Goal: Information Seeking & Learning: Learn about a topic

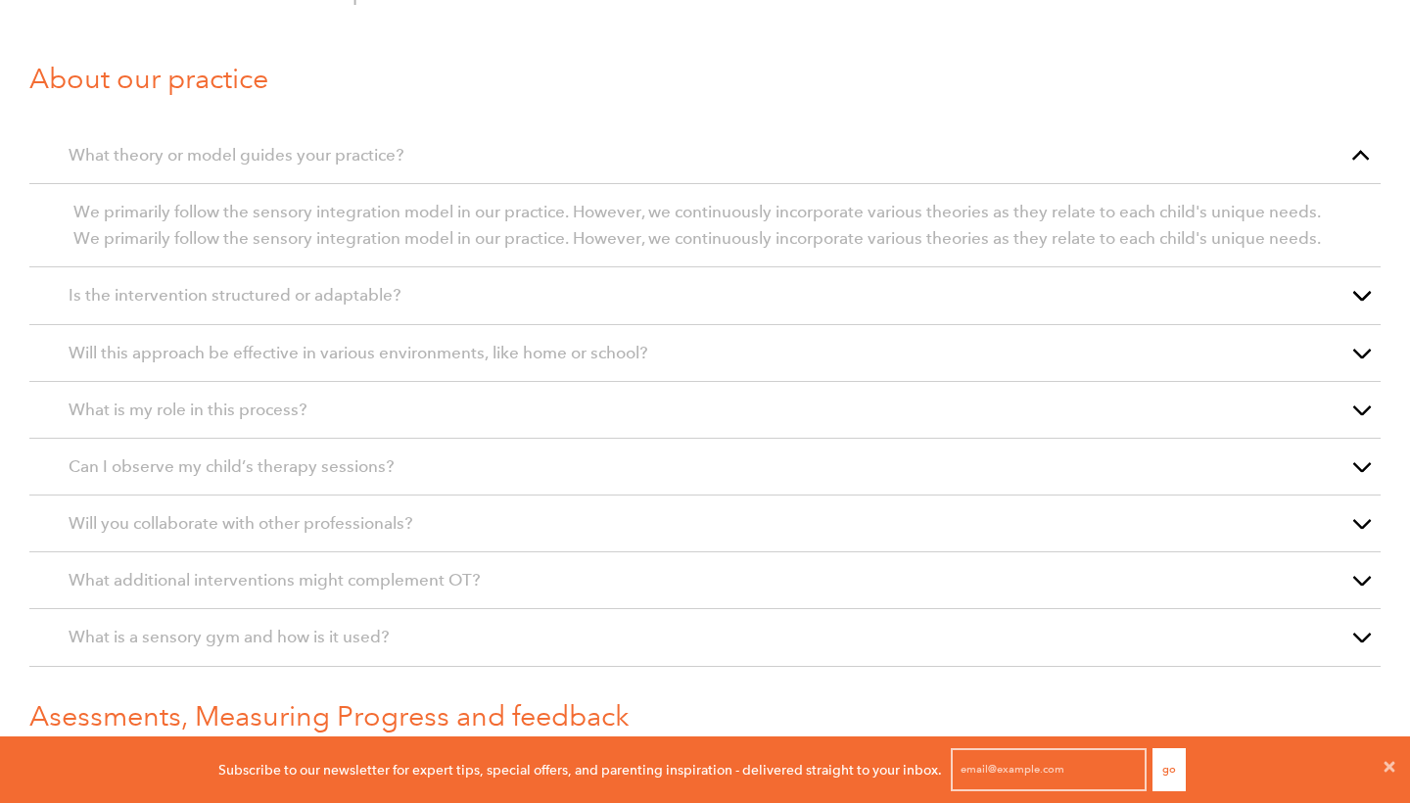
scroll to position [1542, 0]
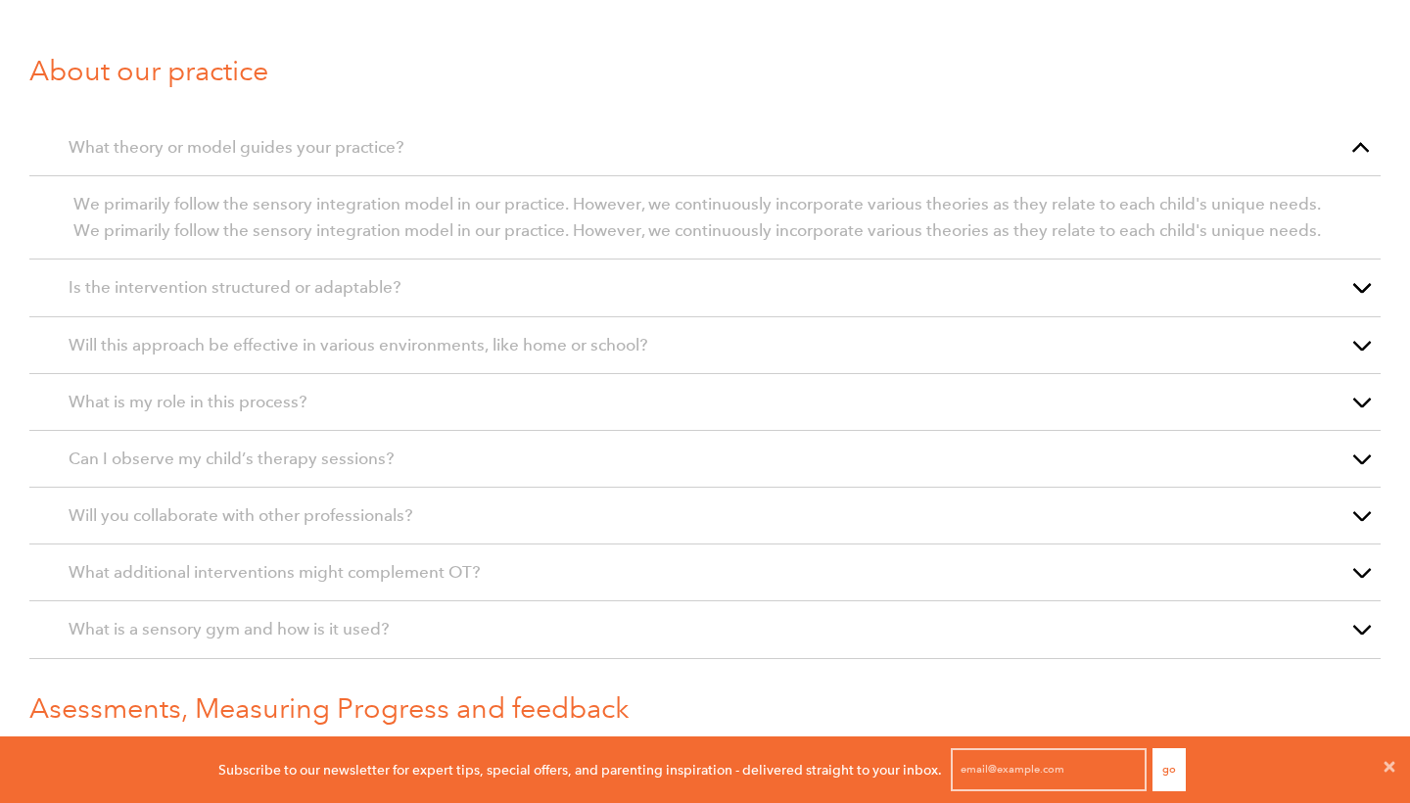
click at [718, 147] on p "What theory or model guides your practice?" at bounding box center [705, 147] width 1273 height 26
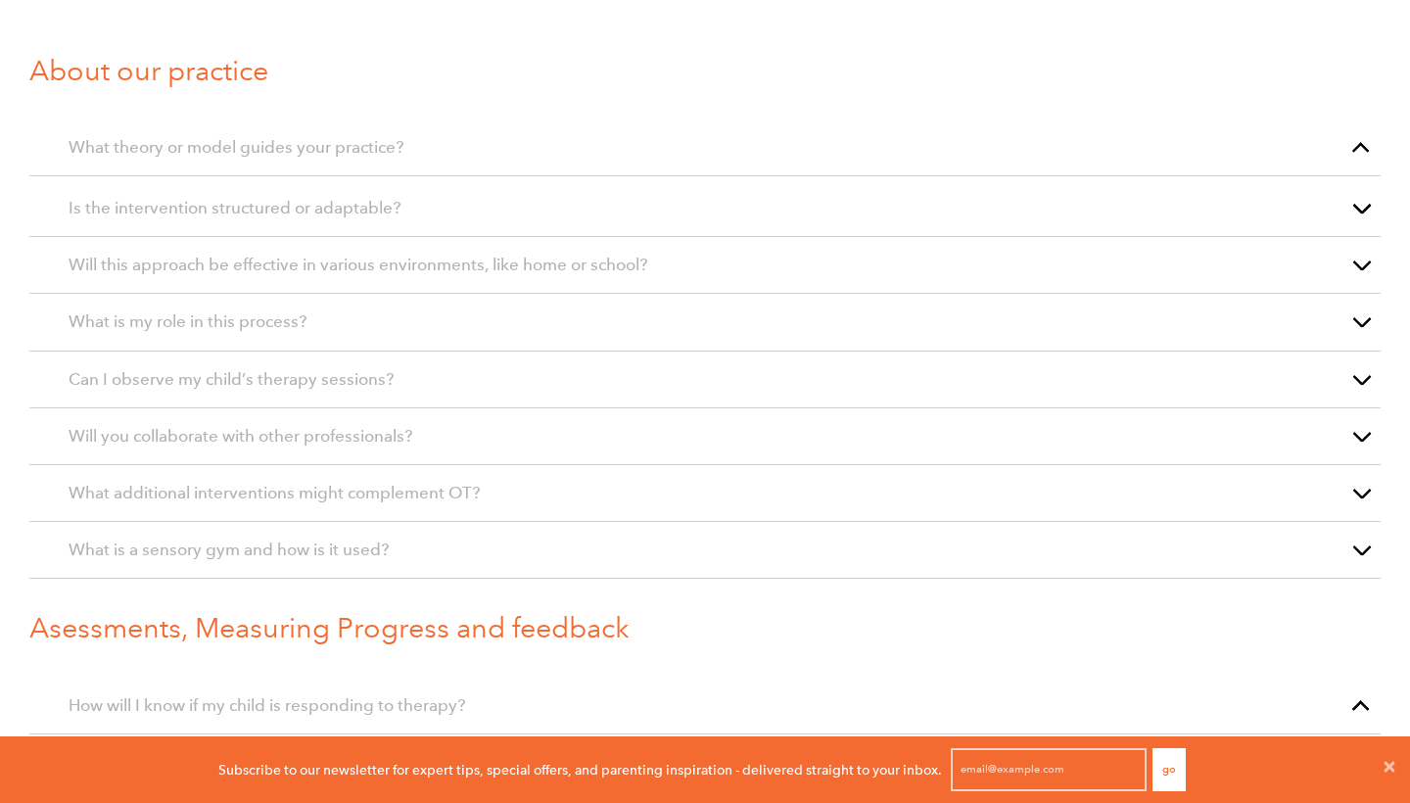
click at [718, 147] on p "What theory or model guides your practice?" at bounding box center [705, 147] width 1273 height 26
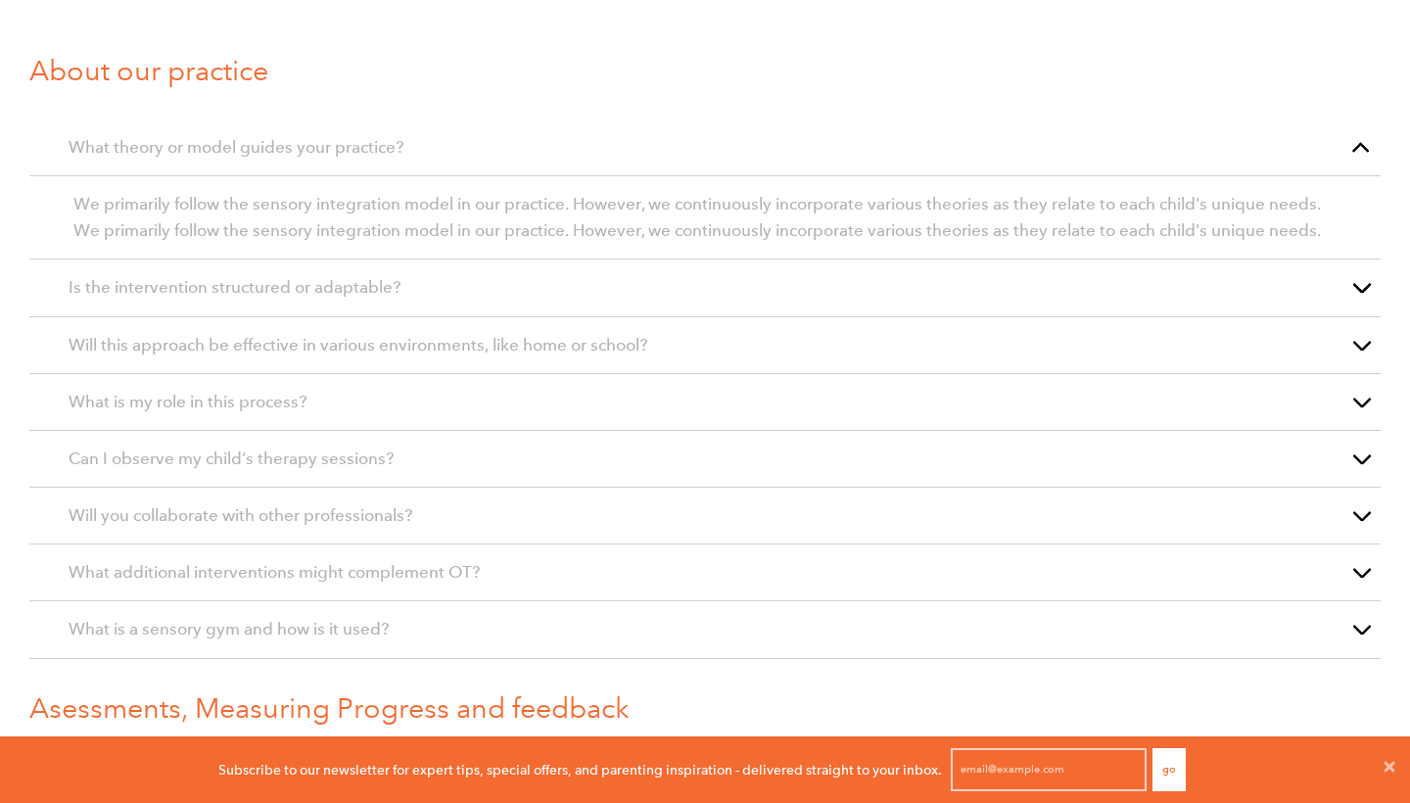
click at [665, 293] on p "Is the intervention structured or adaptable?" at bounding box center [705, 287] width 1273 height 26
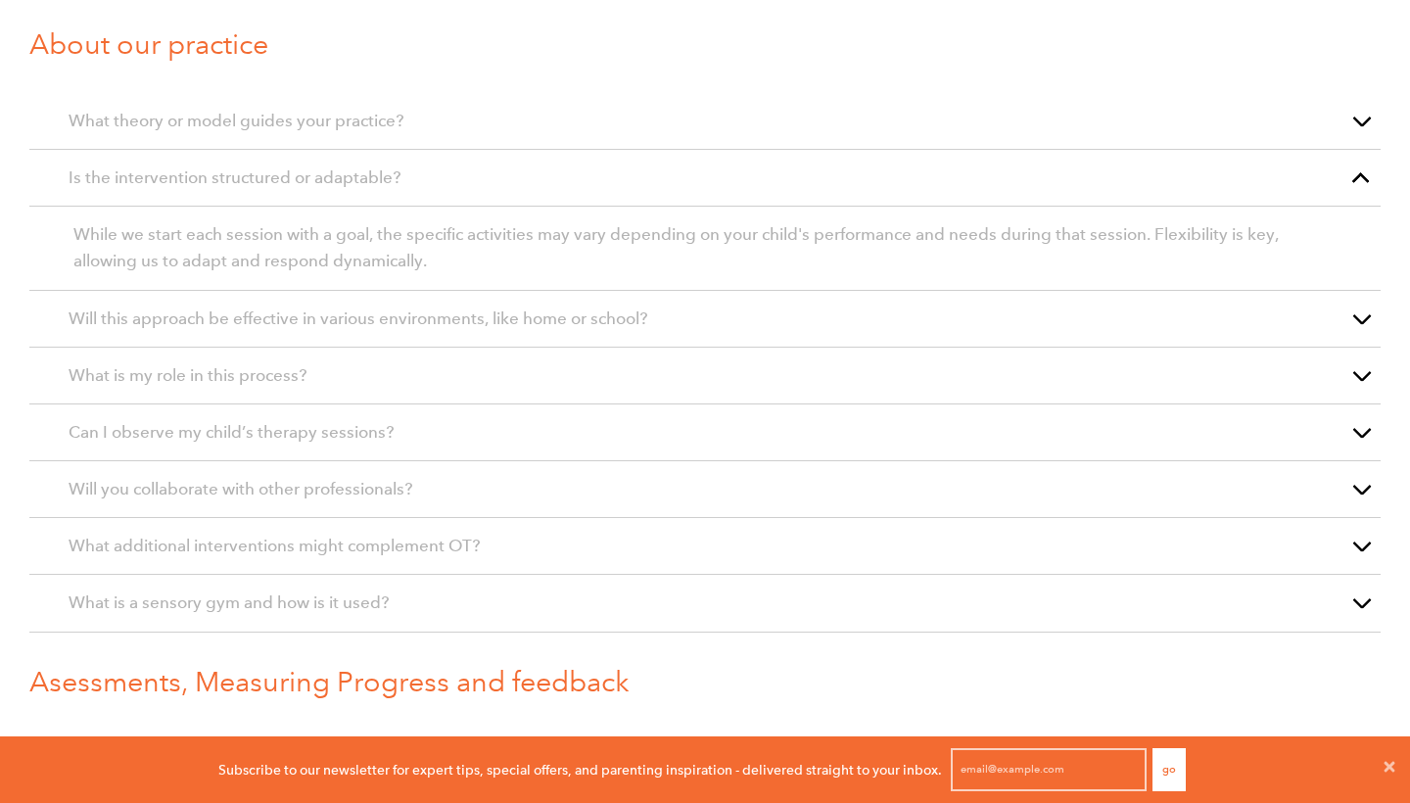
scroll to position [1570, 0]
click at [655, 328] on div "Will this approach be effective in various environments, like home or school?" at bounding box center [704, 317] width 1351 height 57
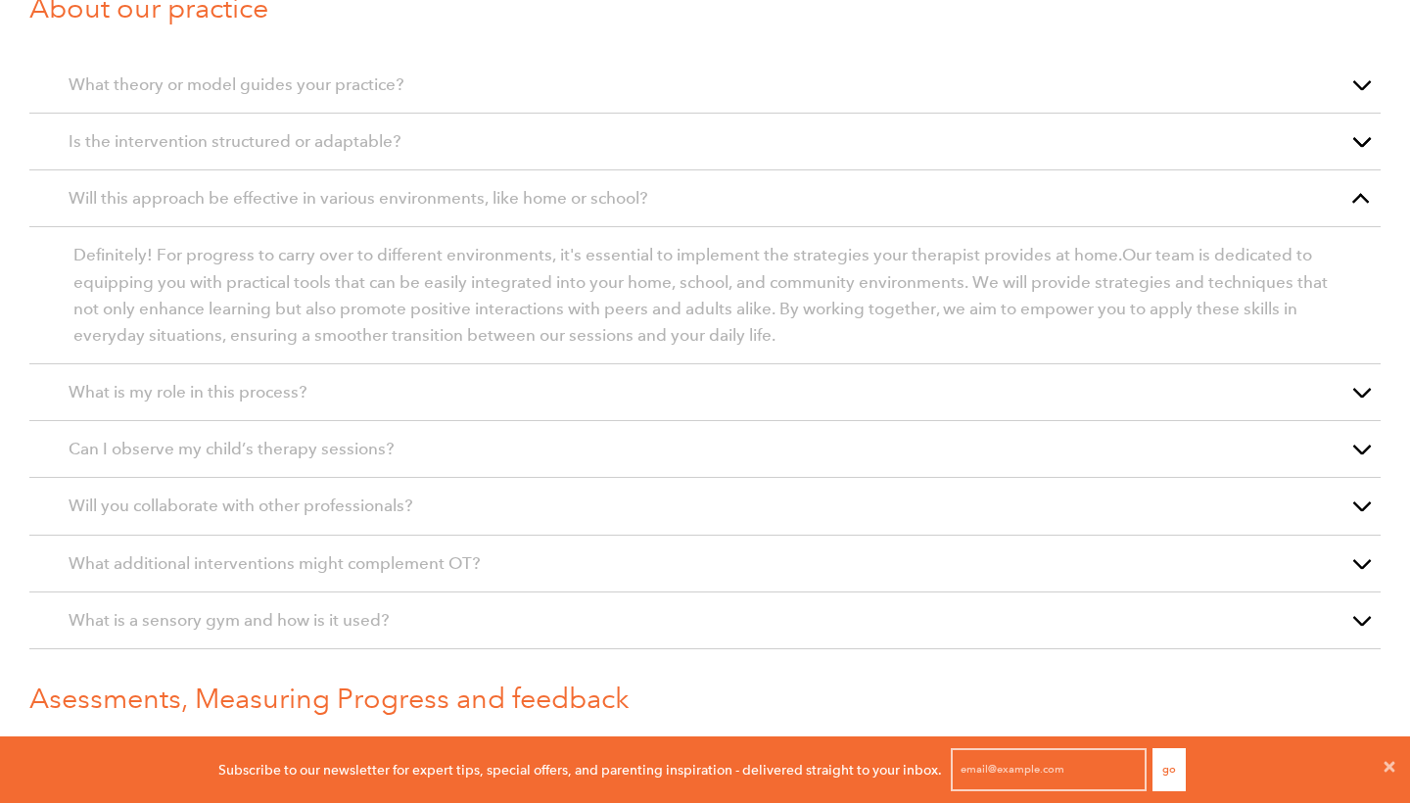
scroll to position [1608, 0]
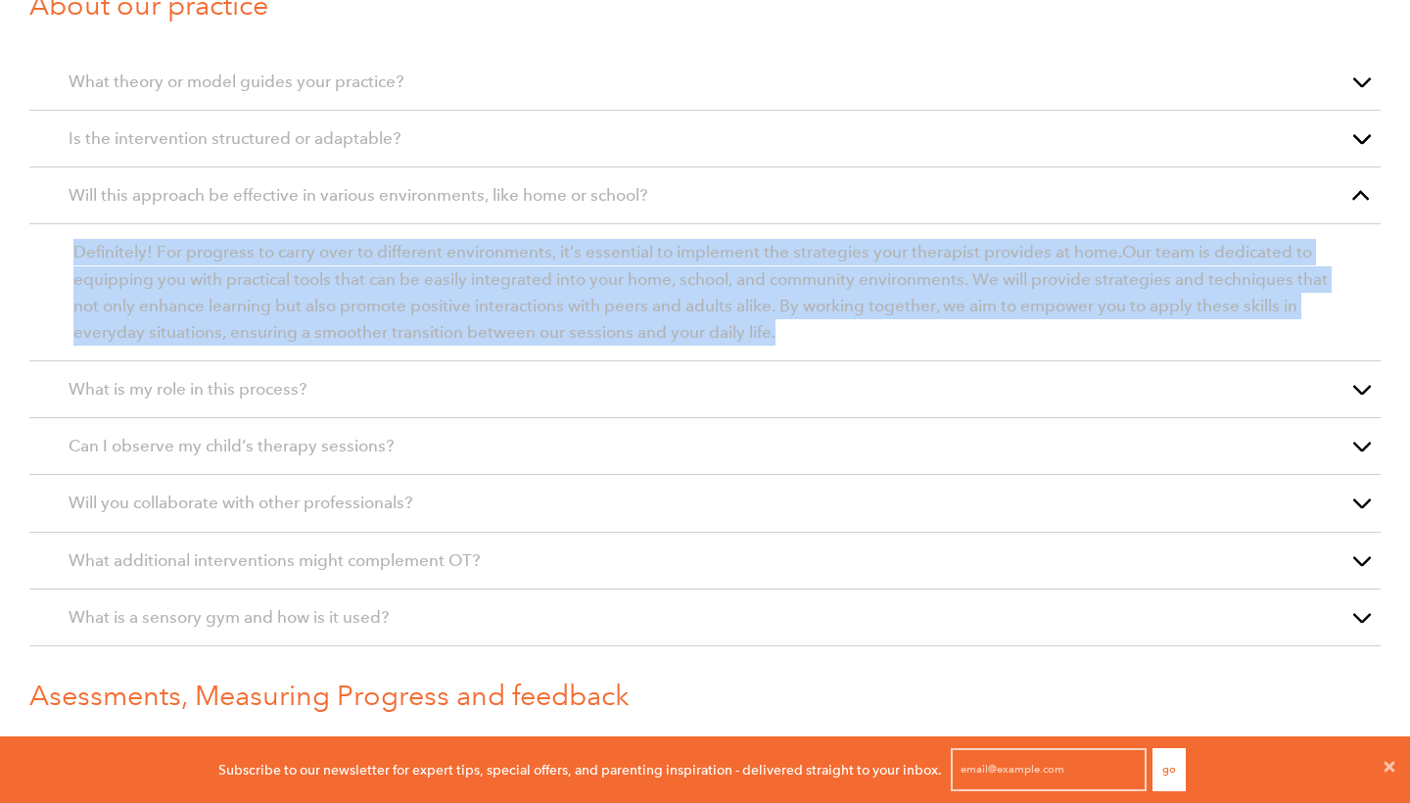
drag, startPoint x: 778, startPoint y: 329, endPoint x: 160, endPoint y: 235, distance: 625.9
click at [160, 235] on article "Definitely! For progress to carry over to different environments, it's essentia…" at bounding box center [704, 292] width 1351 height 137
copy p "Definitely! For progress to carry over to different environments, it's essentia…"
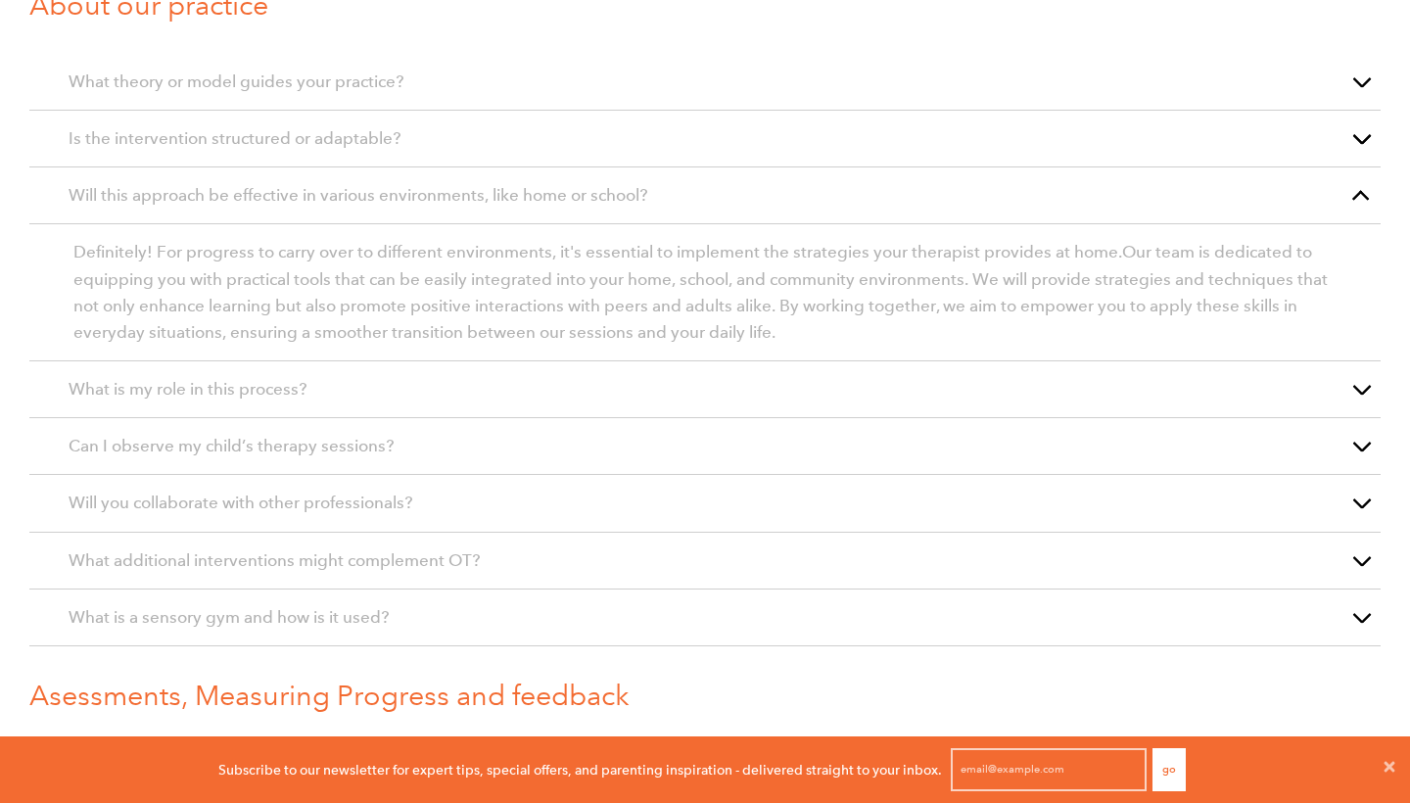
click at [523, 388] on p "What is my role in this process?" at bounding box center [705, 389] width 1273 height 26
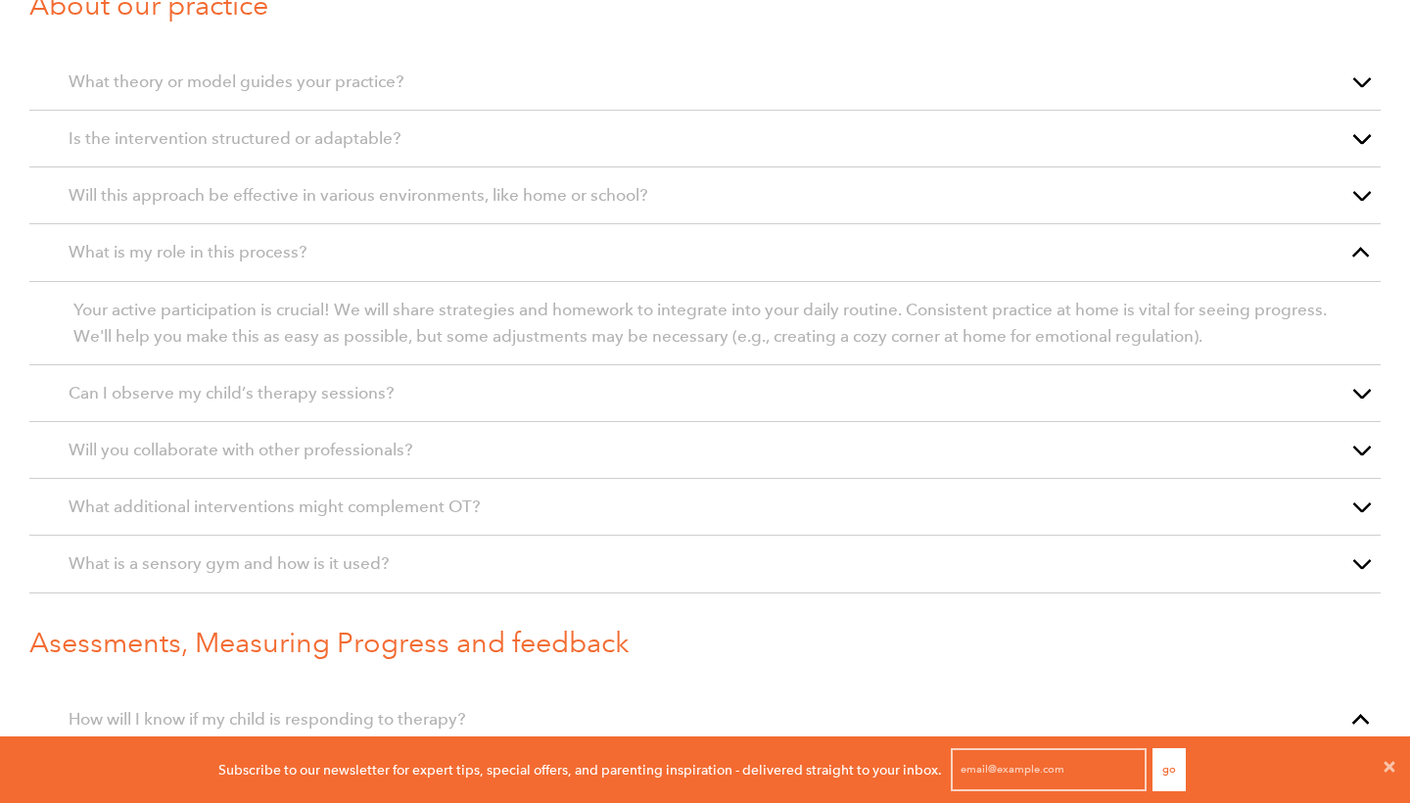
click at [530, 392] on p "Can I observe my child’s therapy sessions?" at bounding box center [705, 393] width 1273 height 26
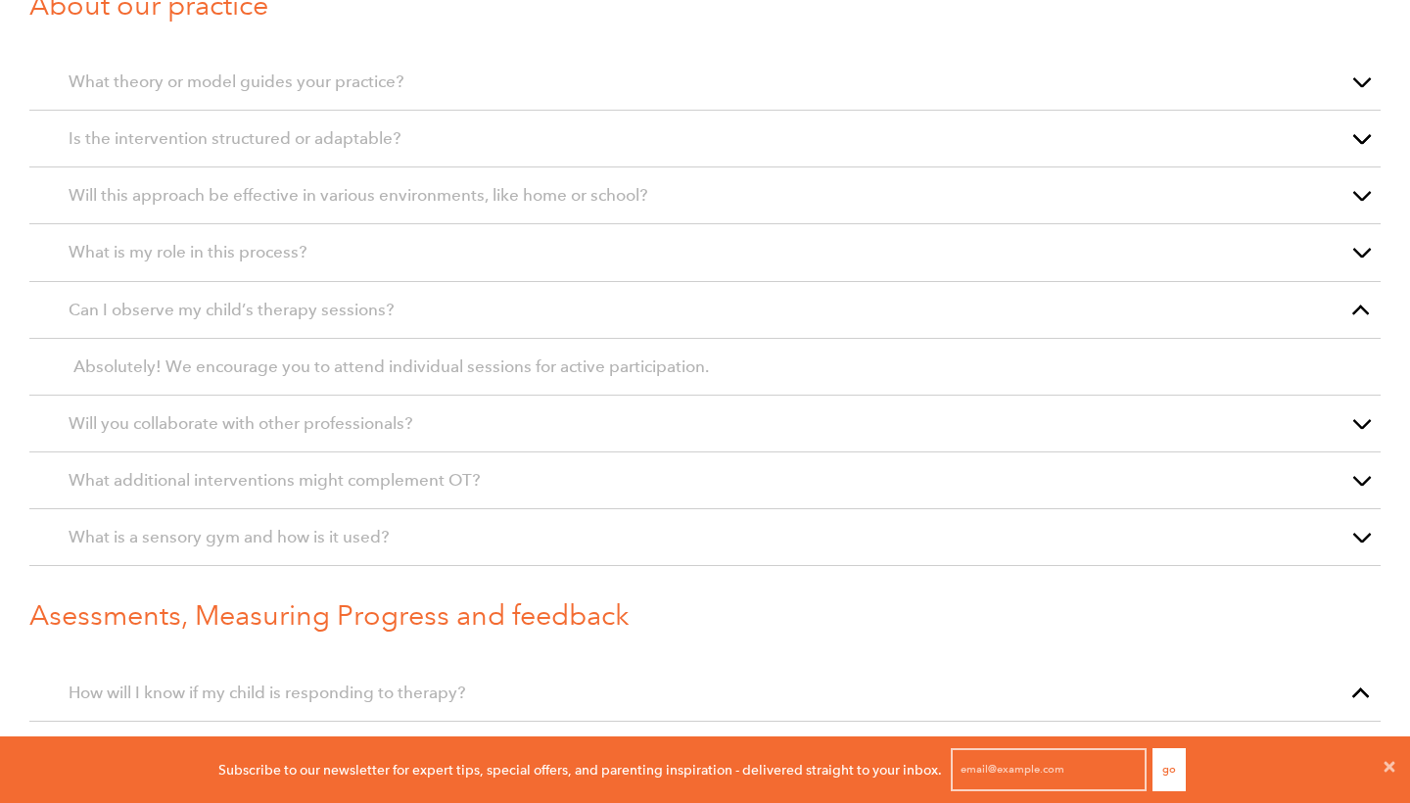
click at [523, 423] on p "Will you collaborate with other professionals?" at bounding box center [705, 423] width 1273 height 26
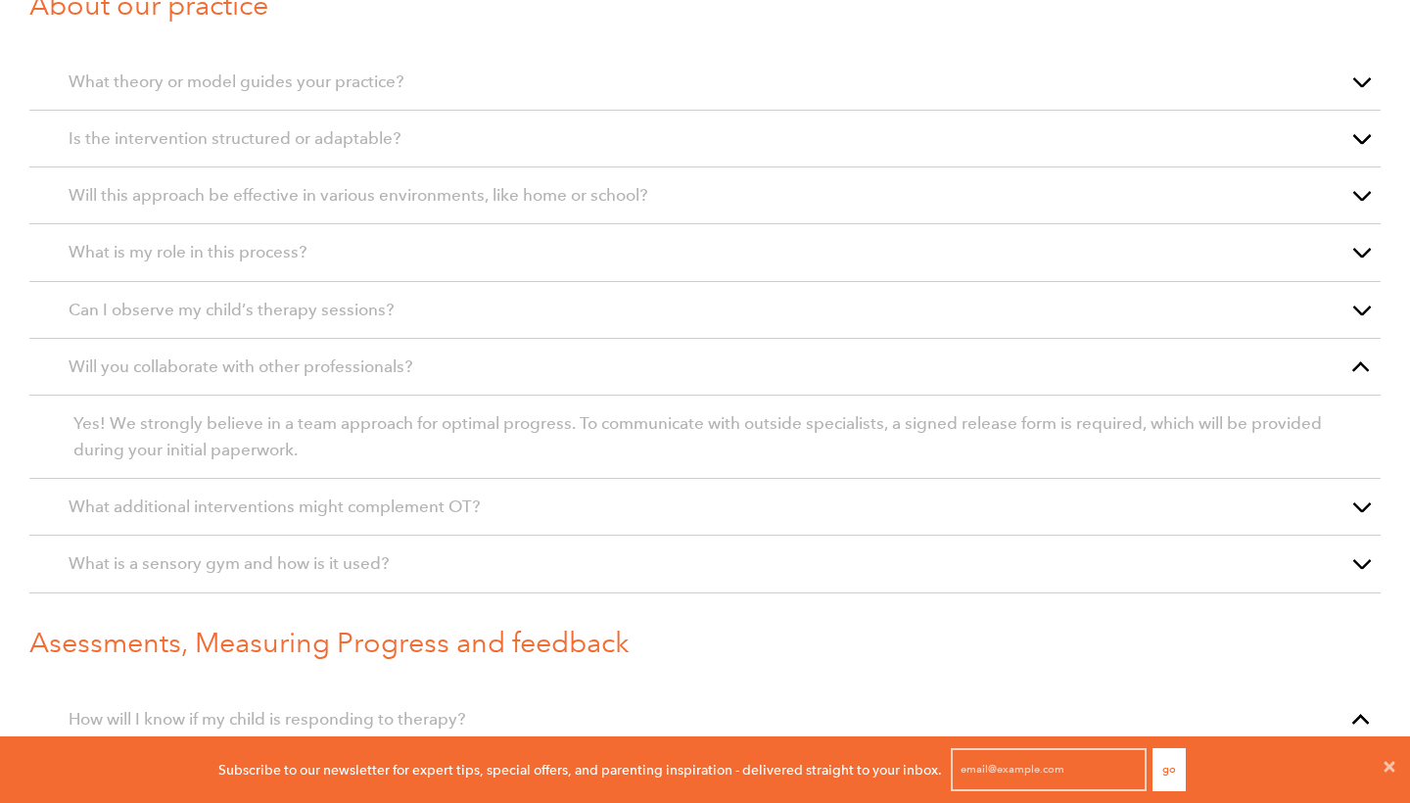
click at [510, 506] on p "What additional interventions might complement OT?" at bounding box center [705, 506] width 1273 height 26
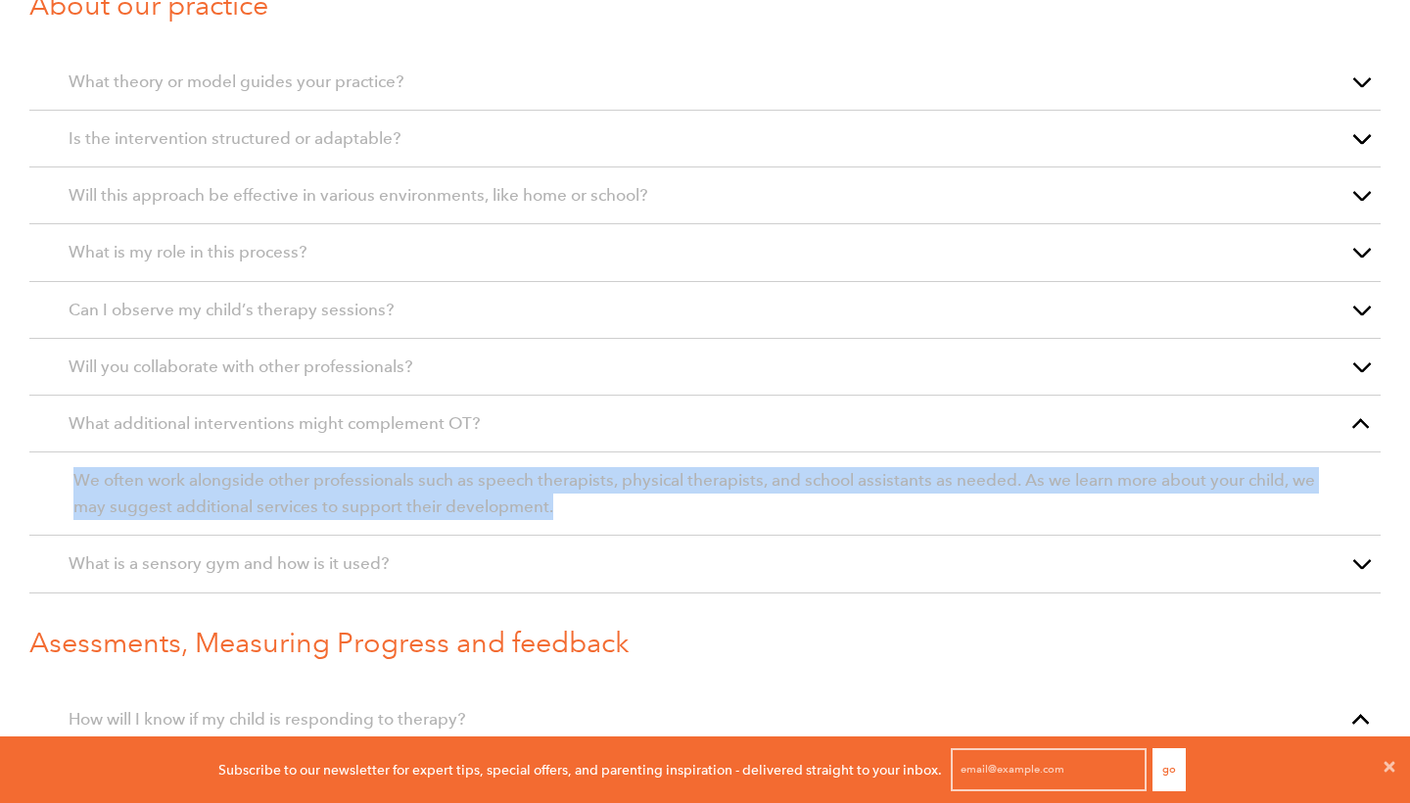
drag, startPoint x: 574, startPoint y: 505, endPoint x: 59, endPoint y: 473, distance: 516.0
click at [59, 473] on article "We often work alongside other professionals such as speech therapists, physical…" at bounding box center [704, 493] width 1351 height 83
copy span "We often work alongside other professionals such as speech therapists, physical…"
click at [588, 503] on p "We often work alongside other professionals such as speech therapists, physical…" at bounding box center [704, 493] width 1263 height 53
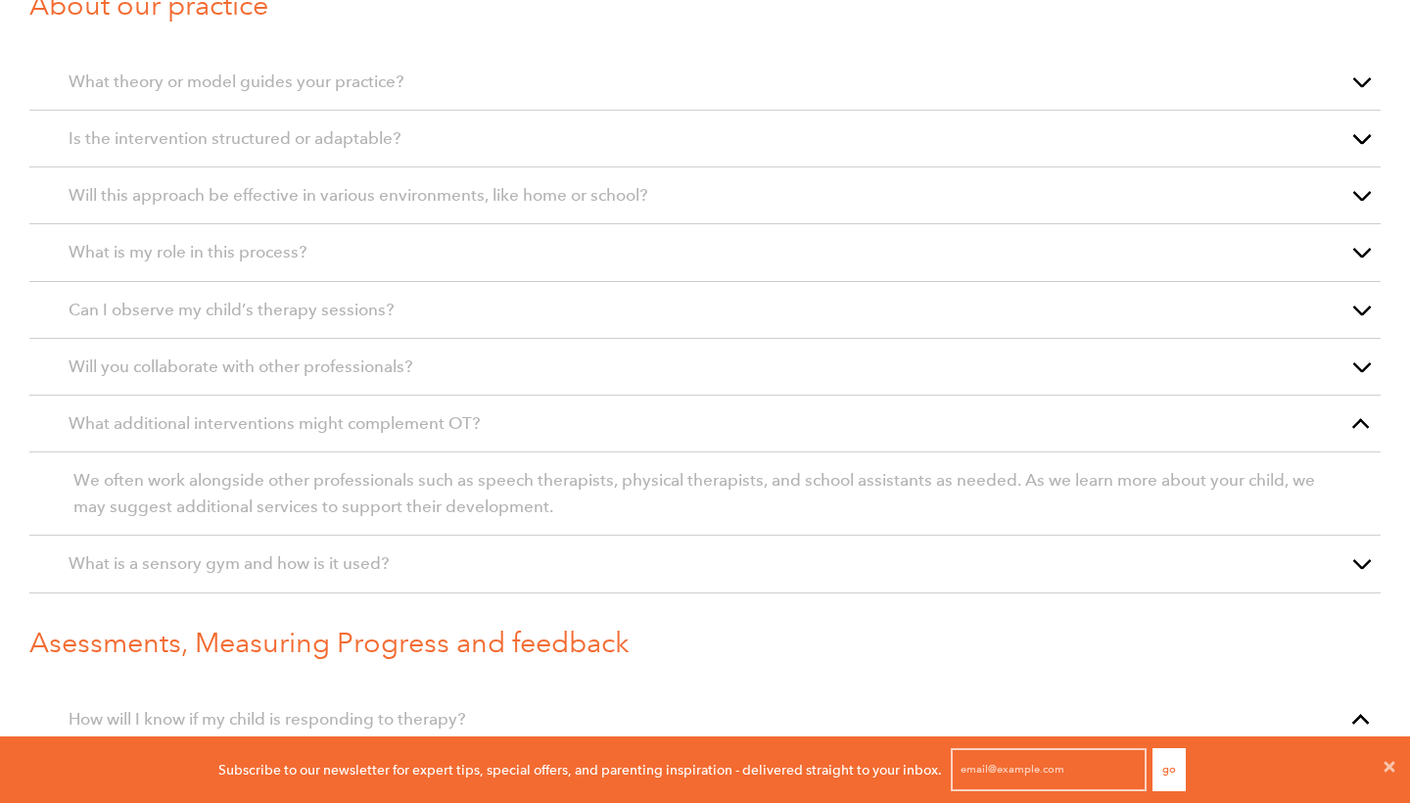
click at [478, 568] on p "What is a sensory gym and how is it used?" at bounding box center [705, 563] width 1273 height 26
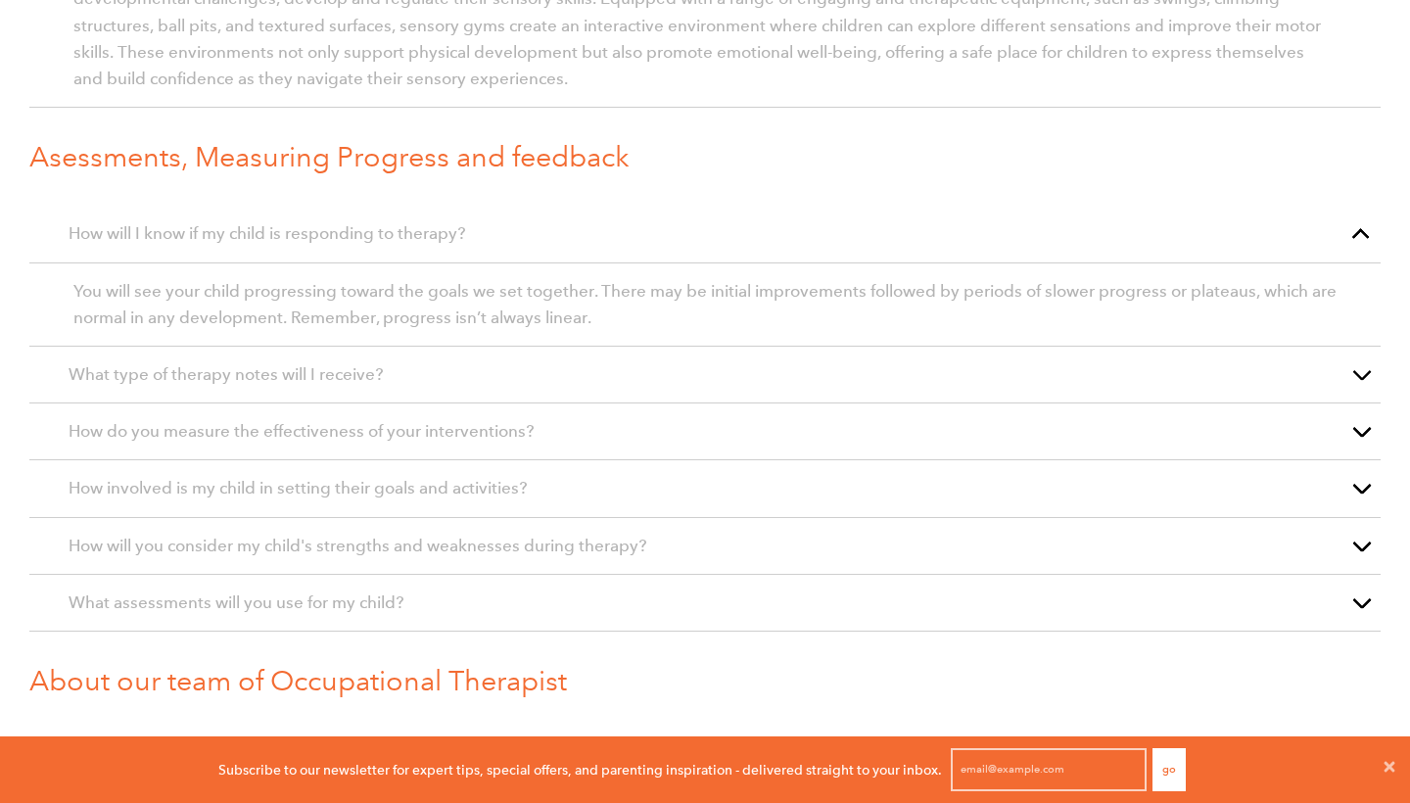
scroll to position [2191, 0]
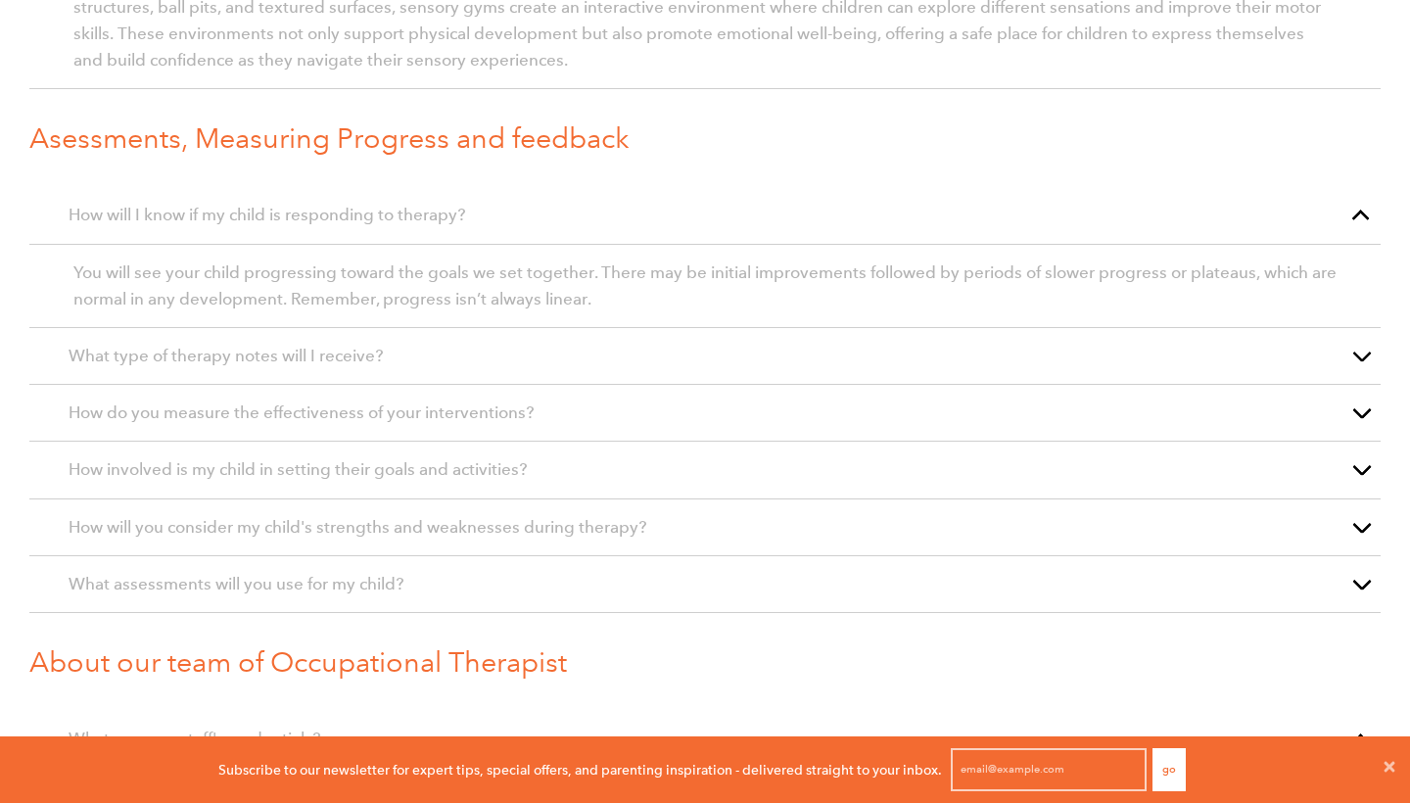
click at [580, 223] on p "How will I know if my child is responding to therapy?" at bounding box center [705, 215] width 1273 height 26
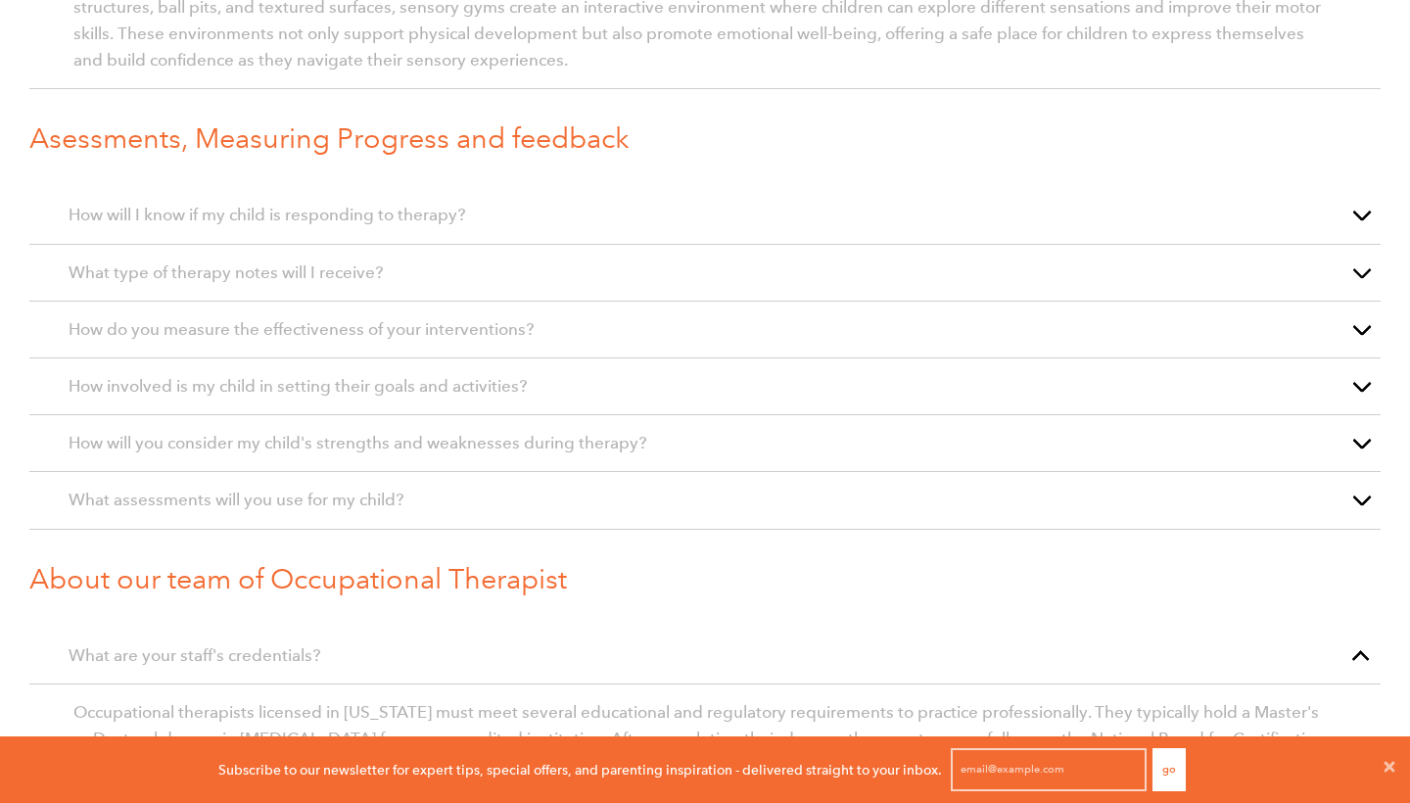
click at [580, 223] on p "How will I know if my child is responding to therapy?" at bounding box center [705, 215] width 1273 height 26
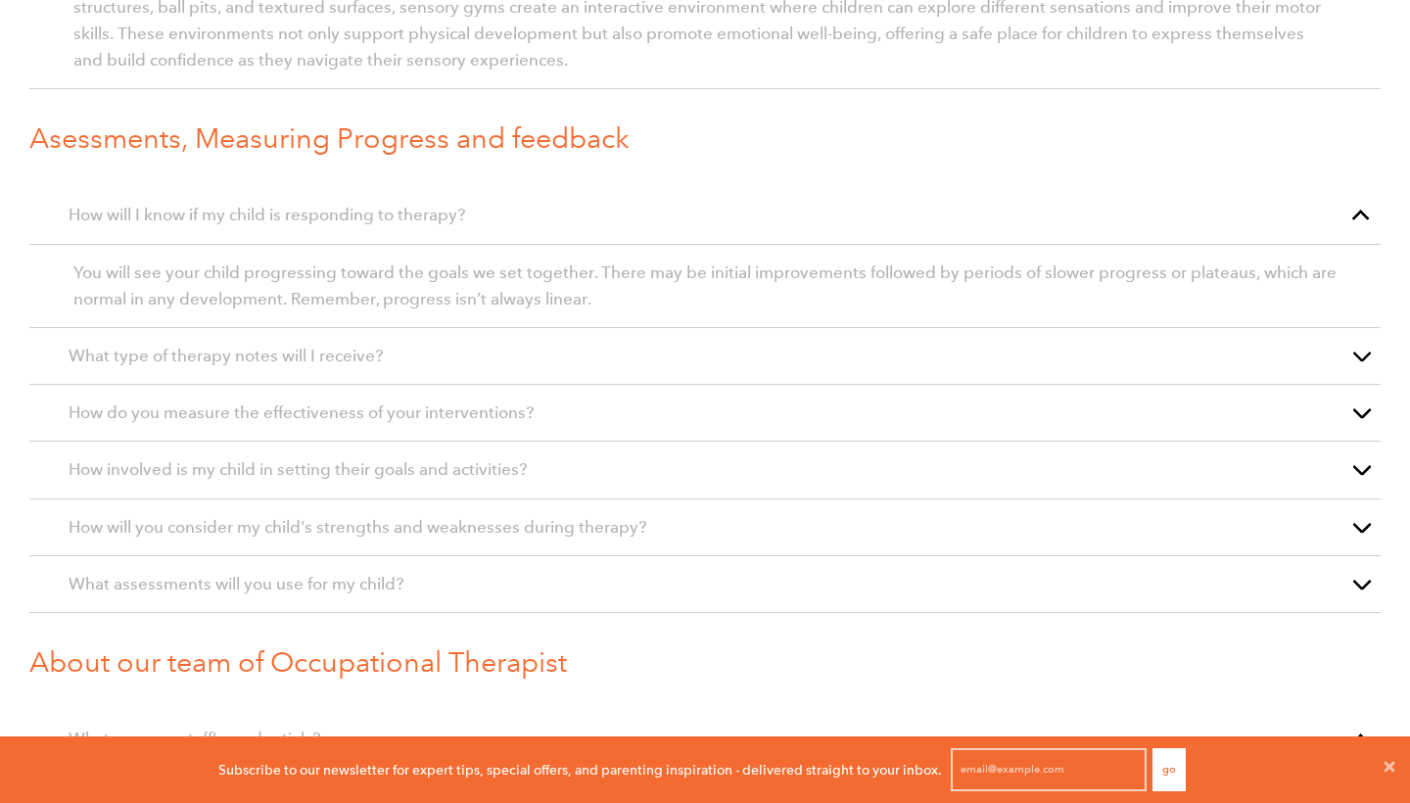
click at [527, 351] on p "What type of therapy notes will I receive?" at bounding box center [705, 356] width 1273 height 26
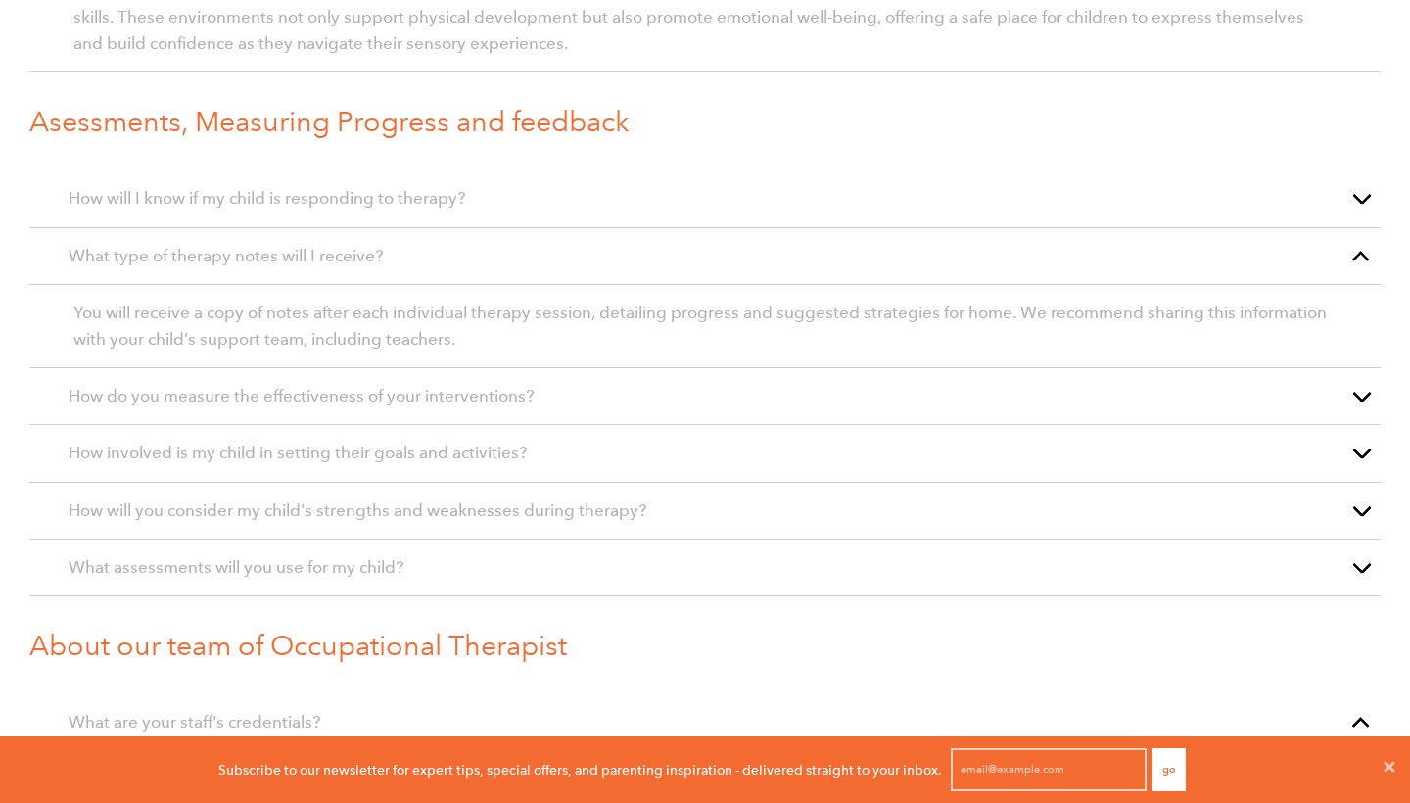
scroll to position [2221, 0]
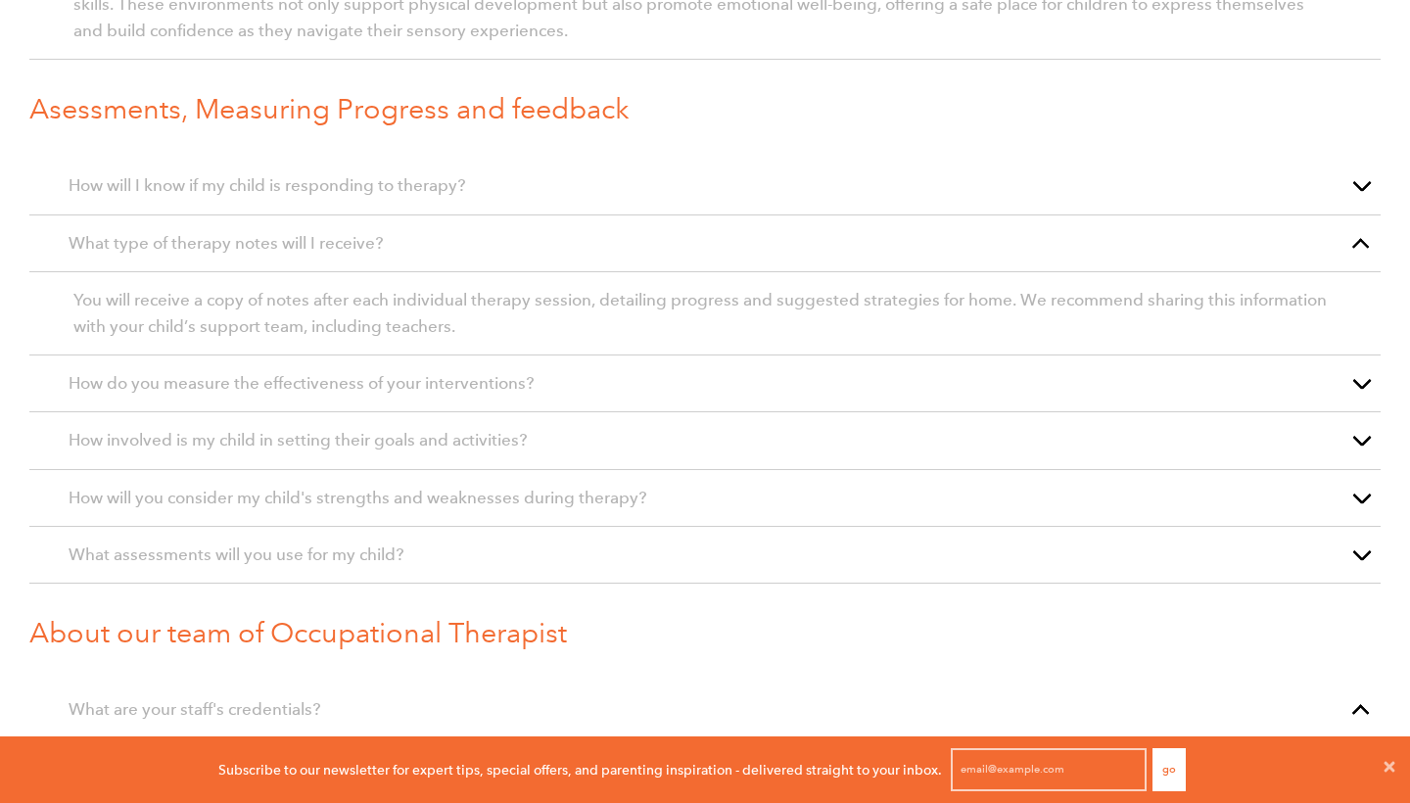
click at [507, 388] on span "How do you measure the effectiveness of your interventions?" at bounding box center [302, 383] width 466 height 21
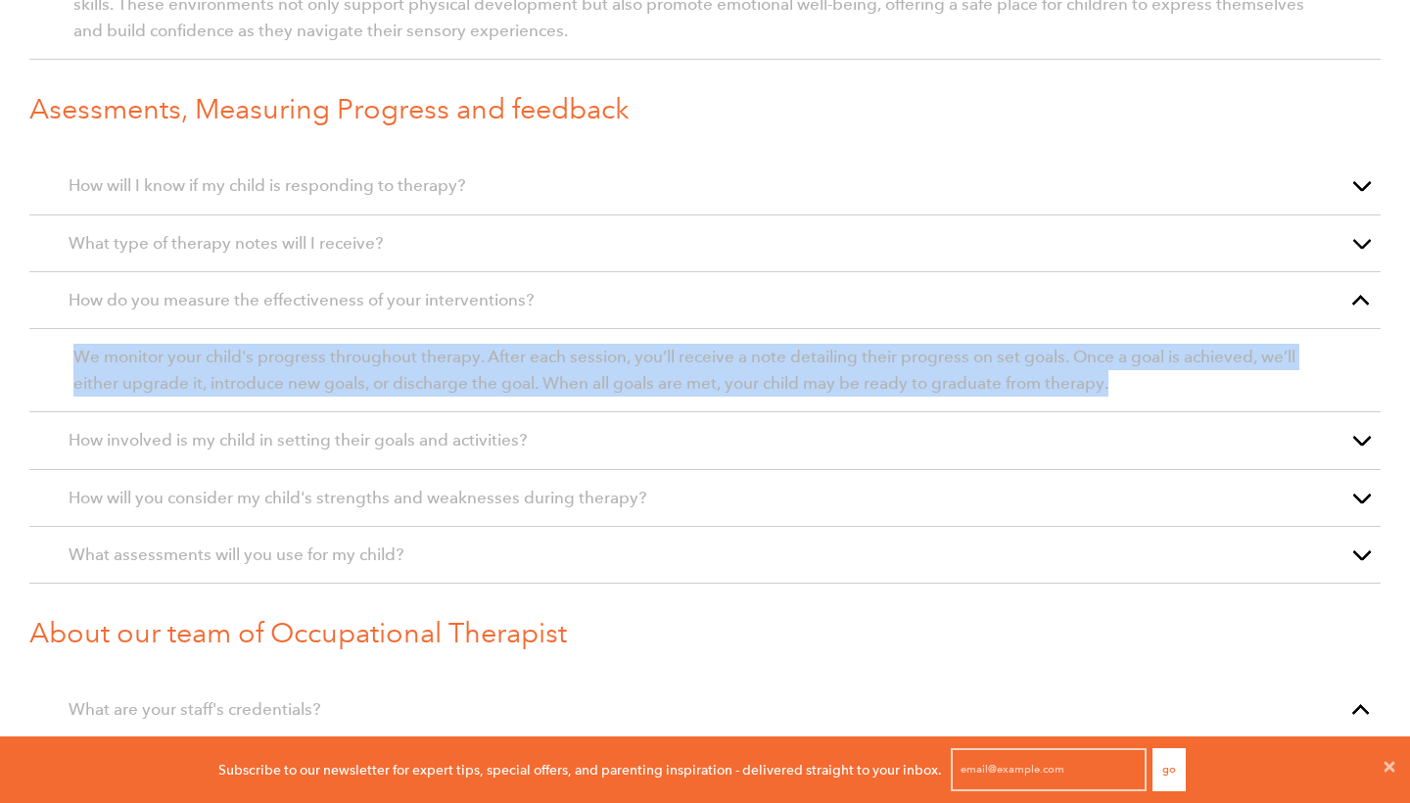
drag, startPoint x: 1130, startPoint y: 376, endPoint x: 71, endPoint y: 352, distance: 1058.6
click at [71, 352] on article "We monitor your child's progress throughout therapy. After each session, you’ll…" at bounding box center [704, 370] width 1351 height 83
copy span "We monitor your child's progress throughout therapy. After each session, you’ll…"
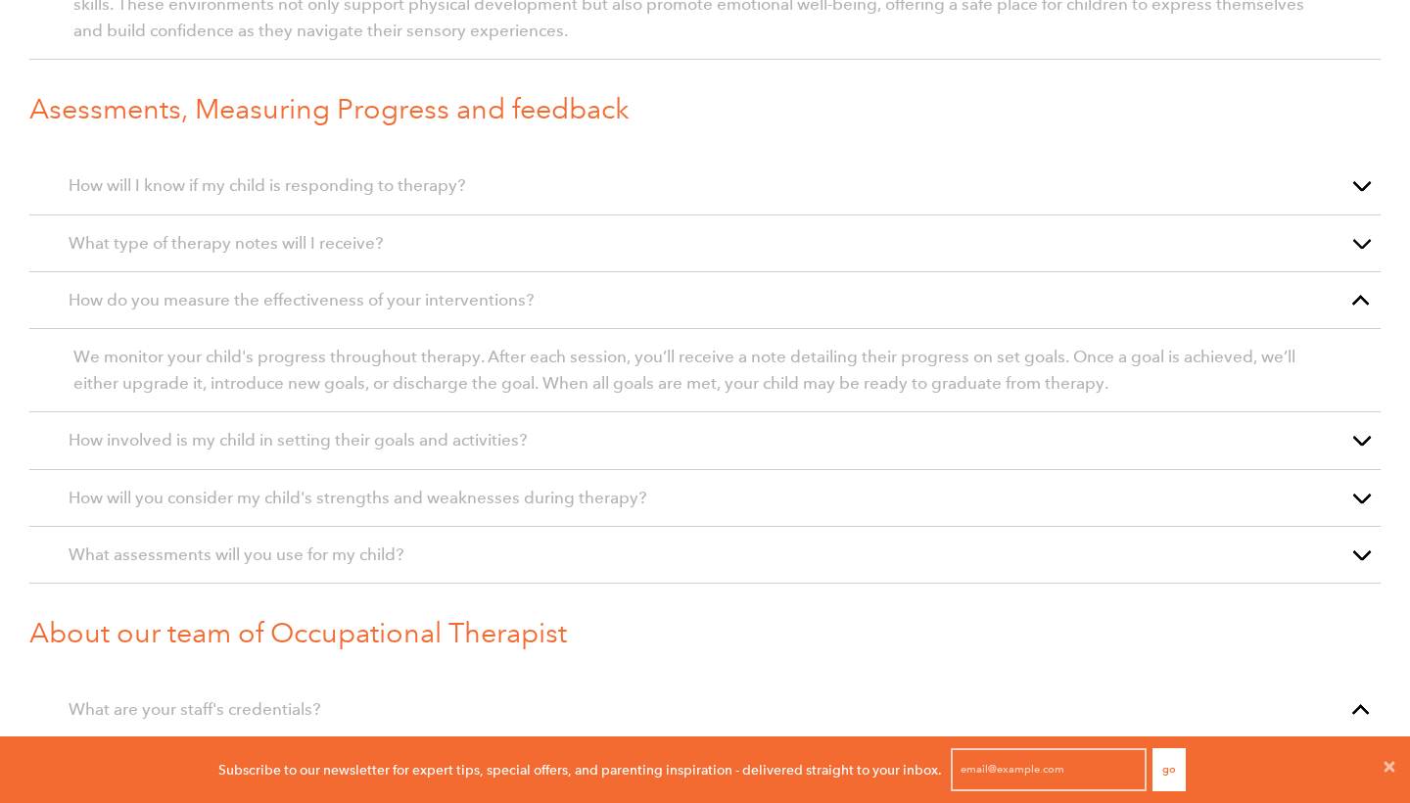
click at [617, 436] on p "How involved is my child in setting their goals and activities?" at bounding box center [705, 440] width 1273 height 26
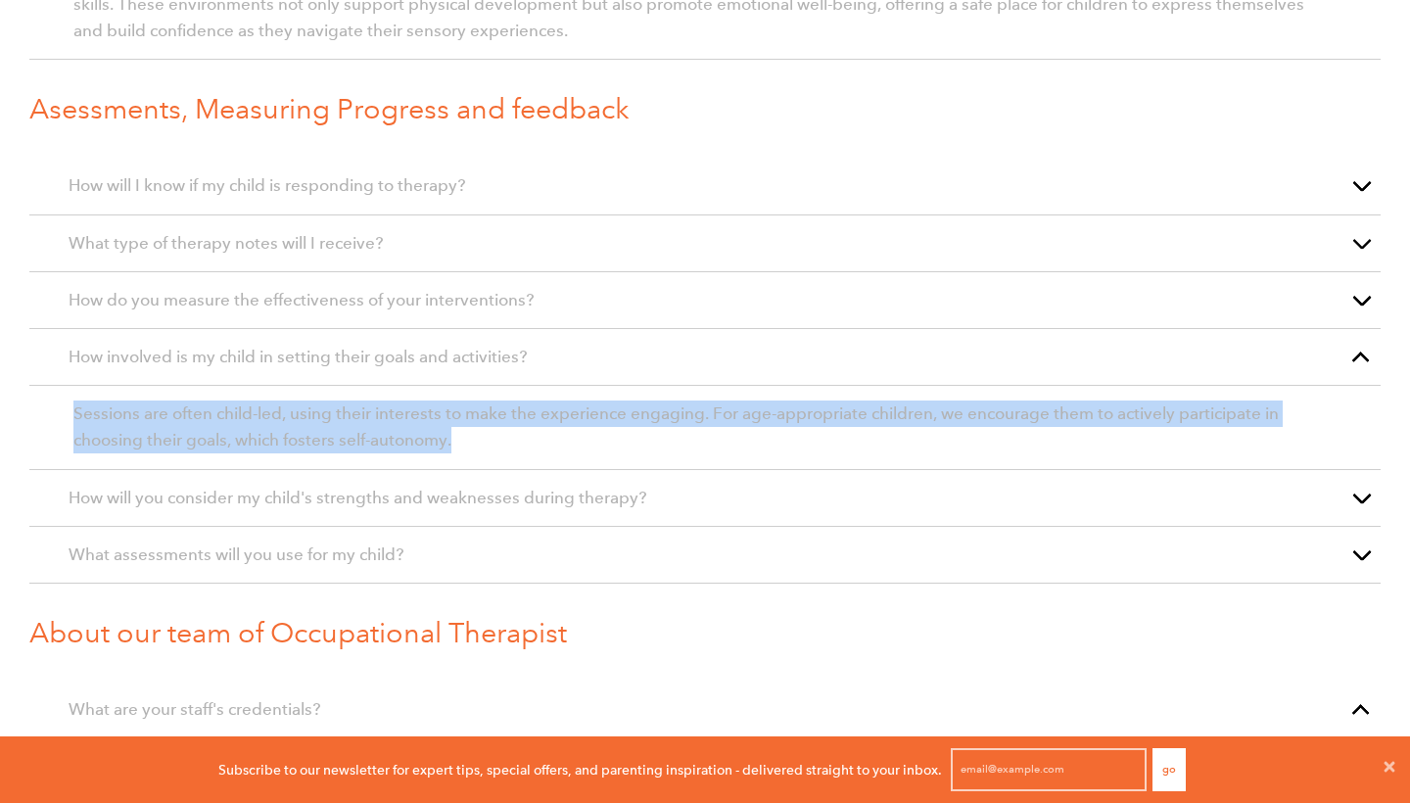
drag, startPoint x: 473, startPoint y: 432, endPoint x: 23, endPoint y: 398, distance: 451.6
copy span "Sessions are often child-led, using their interests to make the experience enga…"
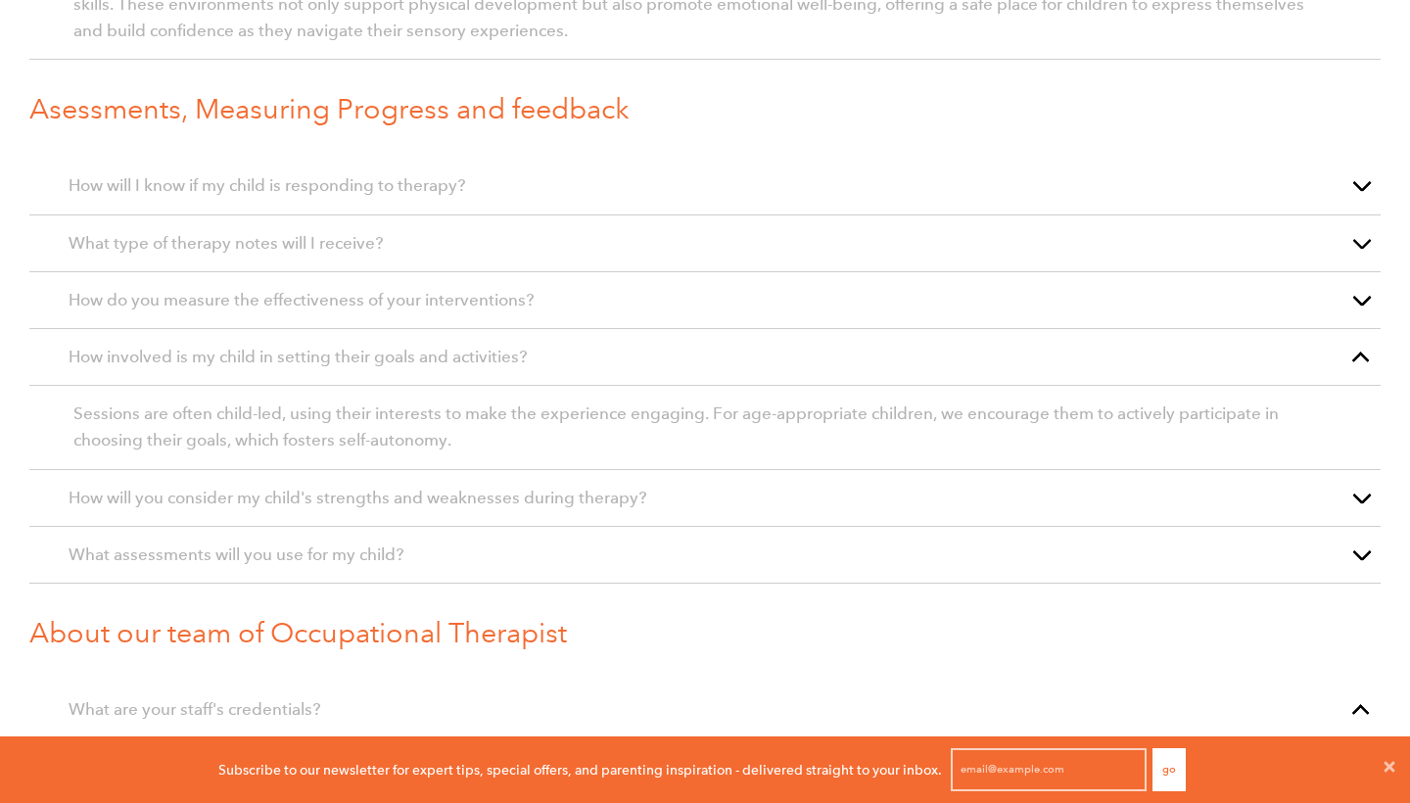
click at [602, 509] on div "How will you consider my child's strengths and weaknesses during therapy?" at bounding box center [704, 498] width 1351 height 57
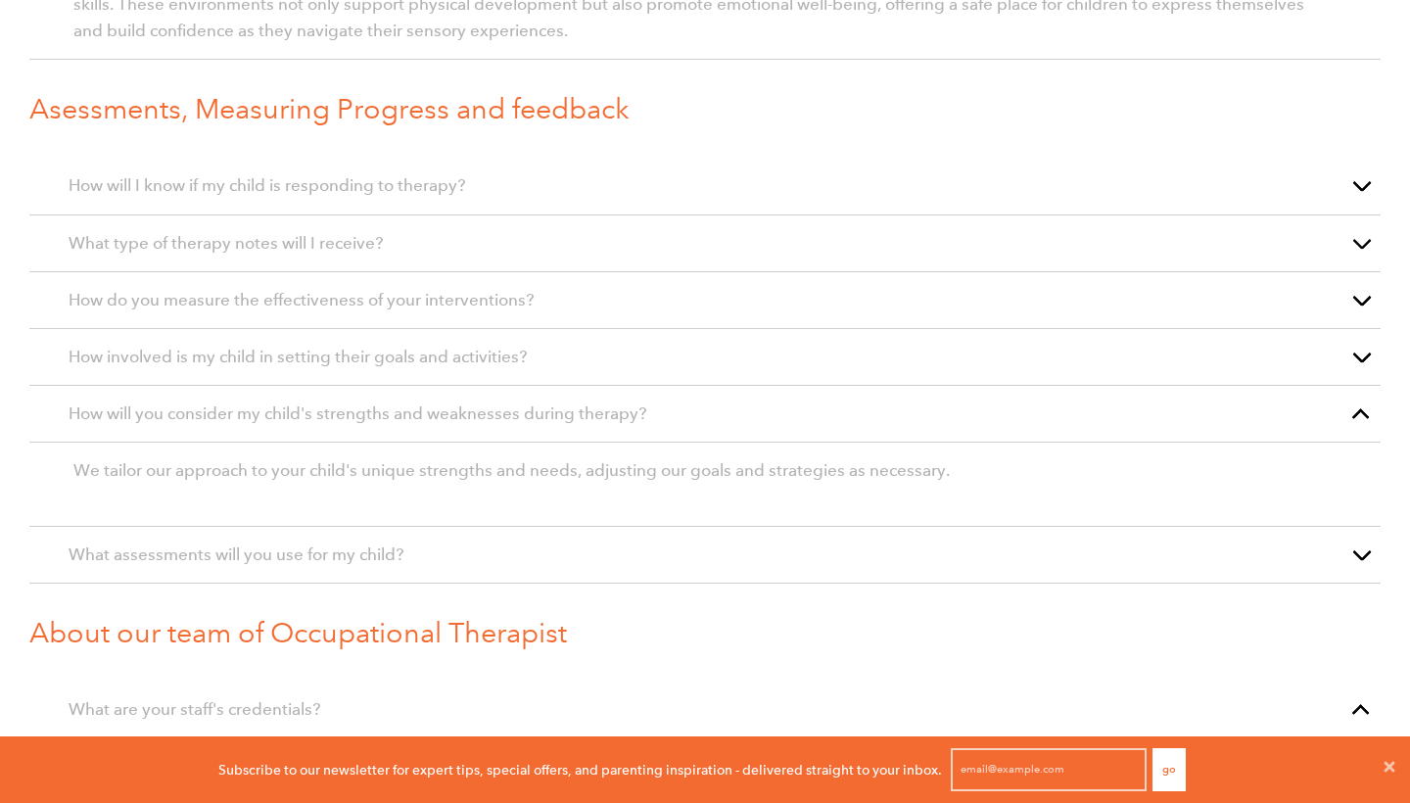
click at [573, 558] on p "What assessments will you use for my child?" at bounding box center [705, 554] width 1273 height 26
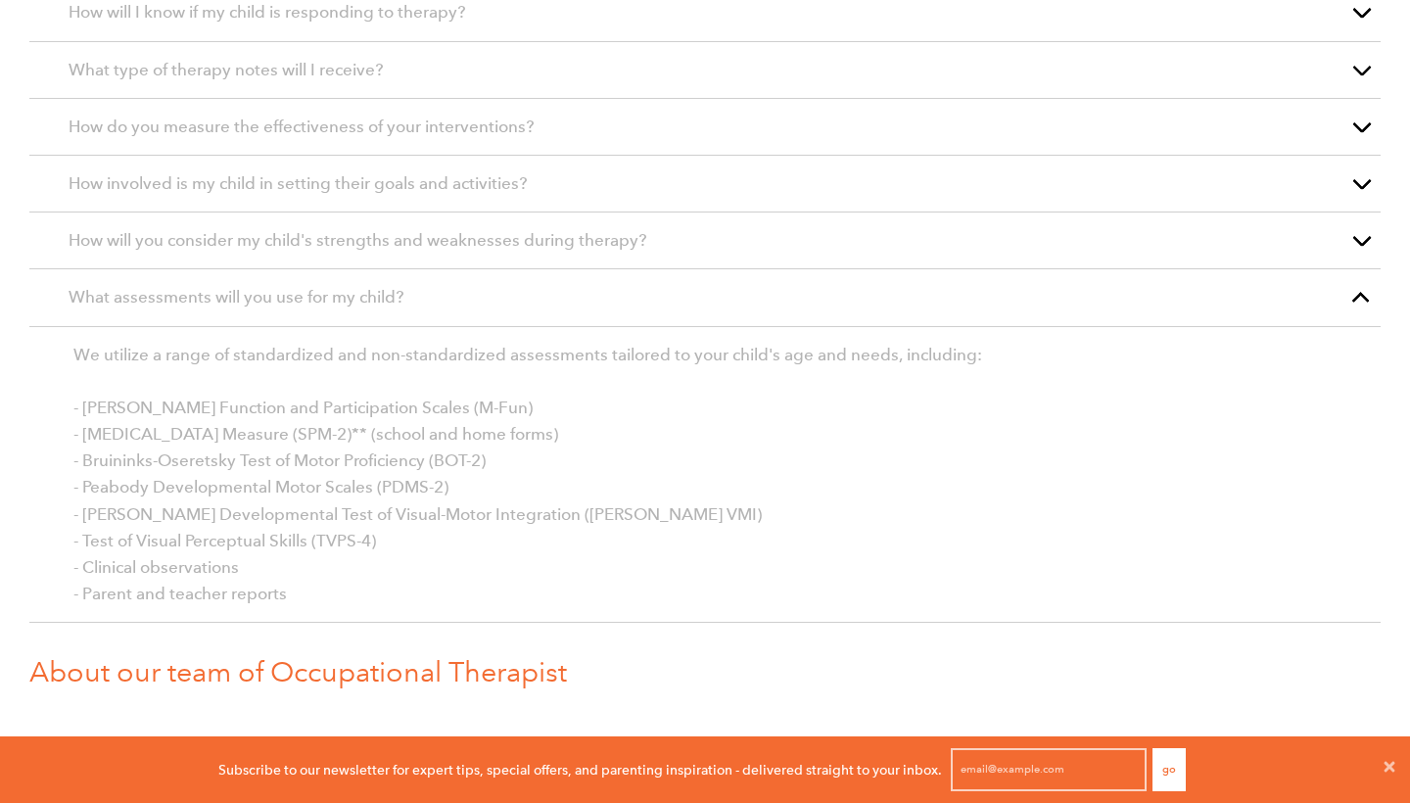
scroll to position [2409, 0]
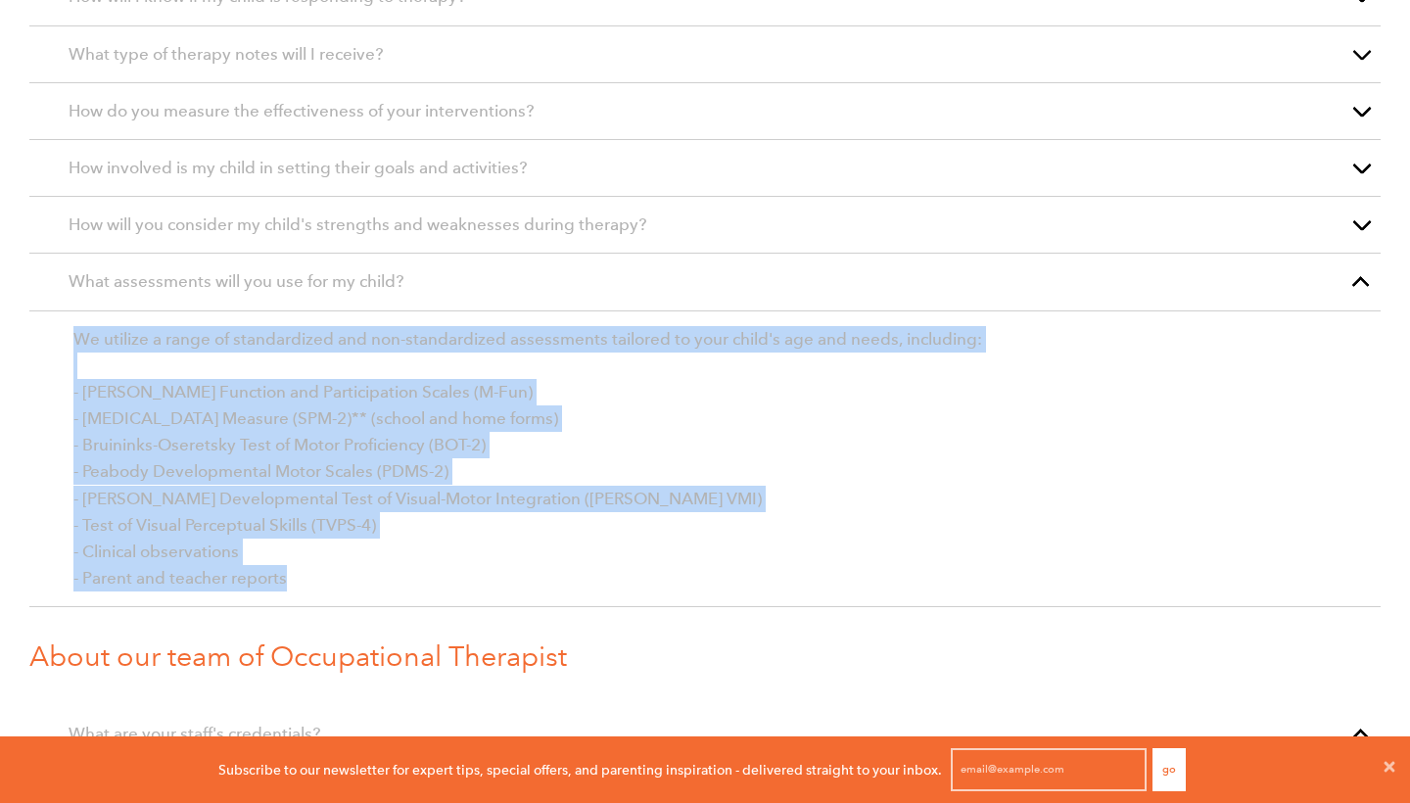
drag, startPoint x: 304, startPoint y: 583, endPoint x: 29, endPoint y: 319, distance: 380.2
click at [29, 319] on article "We utilize a range of standardized and non-standardized assessments tailored to…" at bounding box center [704, 459] width 1351 height 297
copy div "We utilize a range of standardized and non-standardized assessments tailored to…"
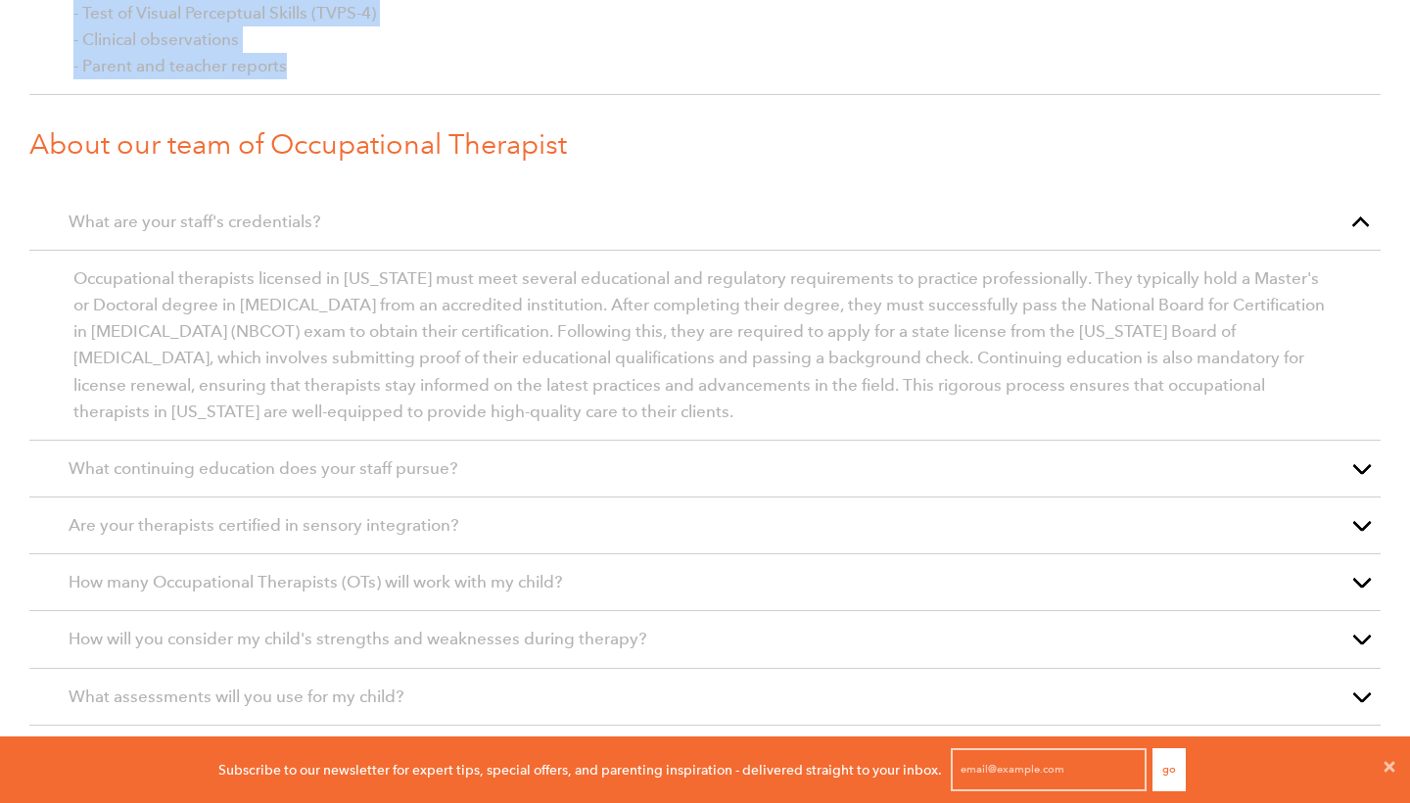
scroll to position [2908, 0]
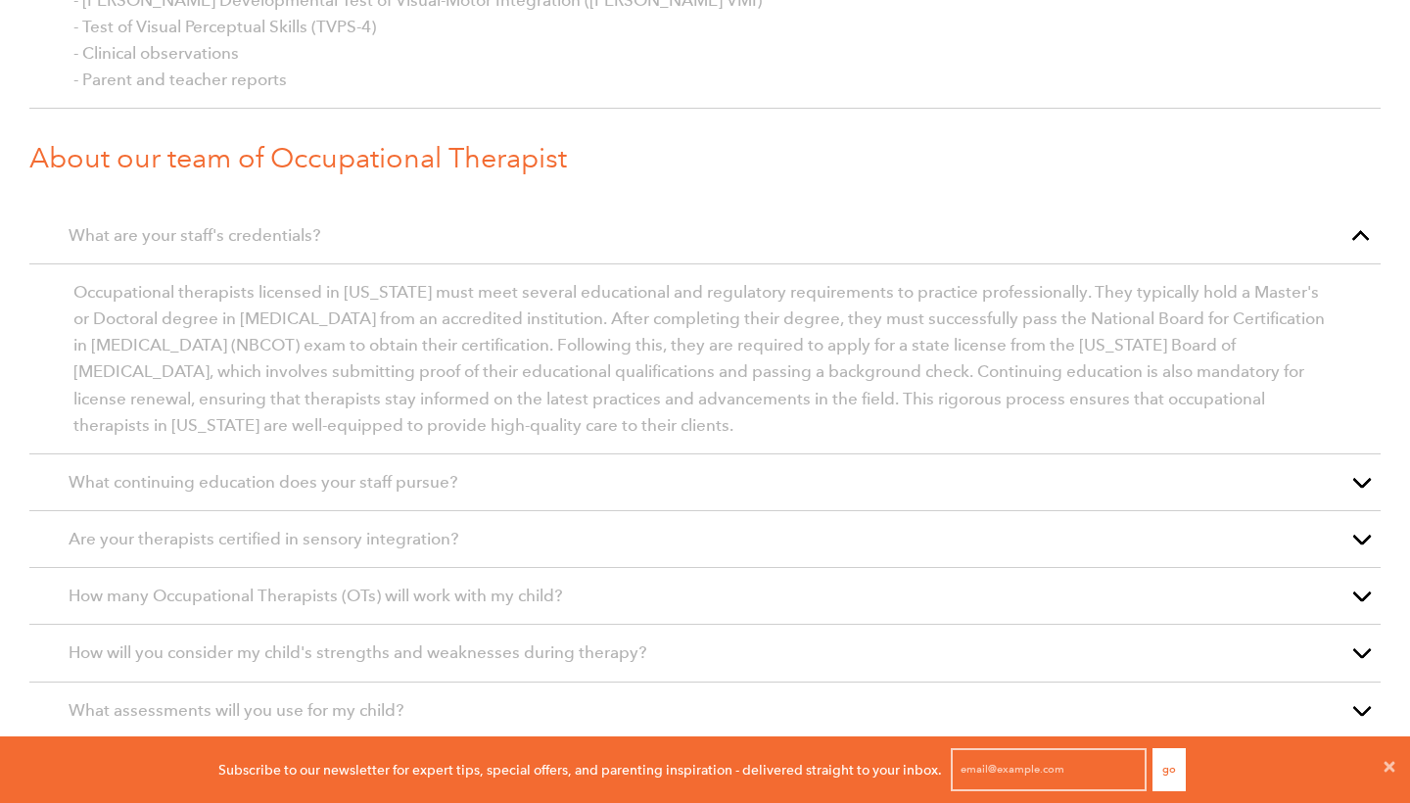
click at [482, 526] on p "Are your therapists certified in sensory integration?" at bounding box center [705, 539] width 1273 height 26
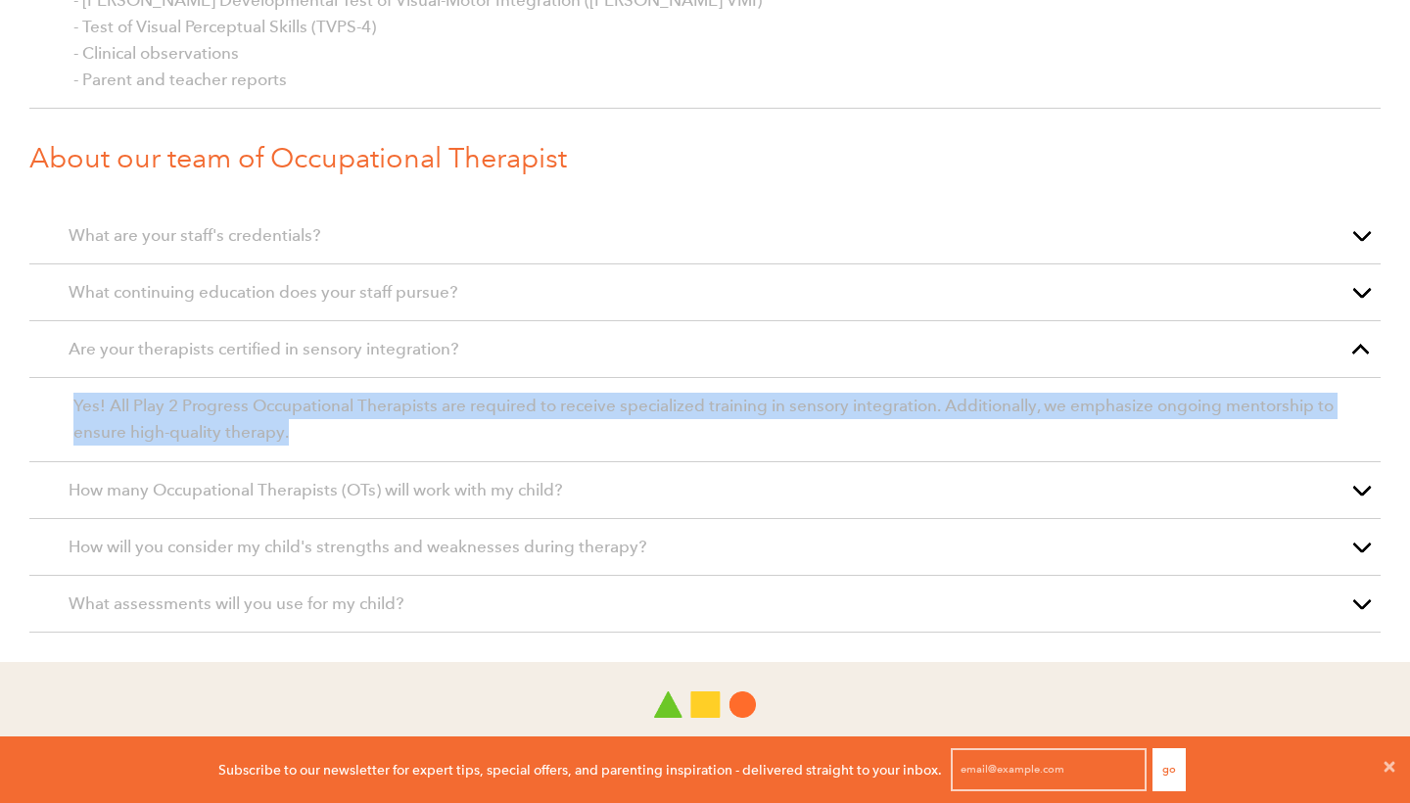
drag, startPoint x: 287, startPoint y: 432, endPoint x: 58, endPoint y: 390, distance: 232.9
click at [56, 390] on article "Yes! All Play 2 Progress Occupational Therapists are required to receive specia…" at bounding box center [704, 419] width 1351 height 83
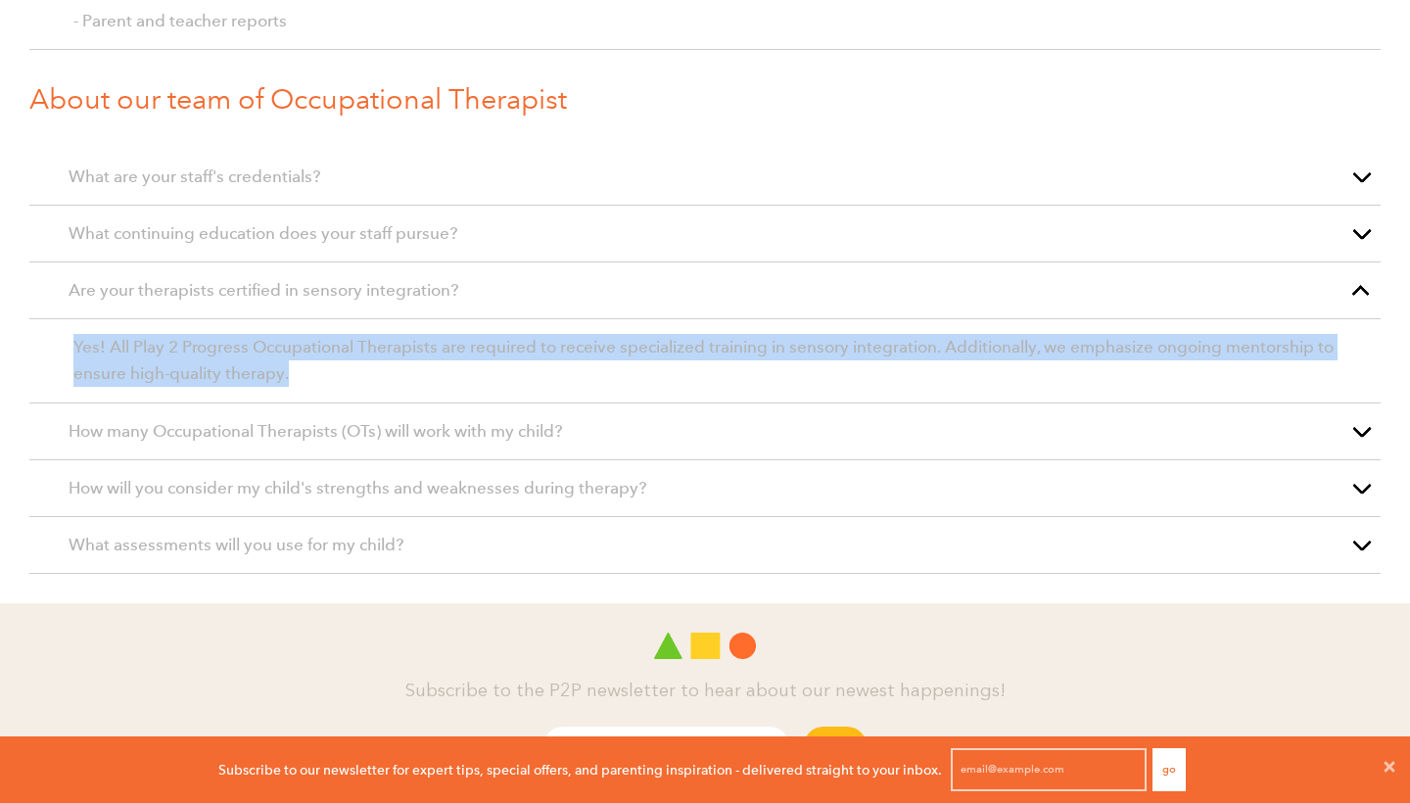
scroll to position [2957, 0]
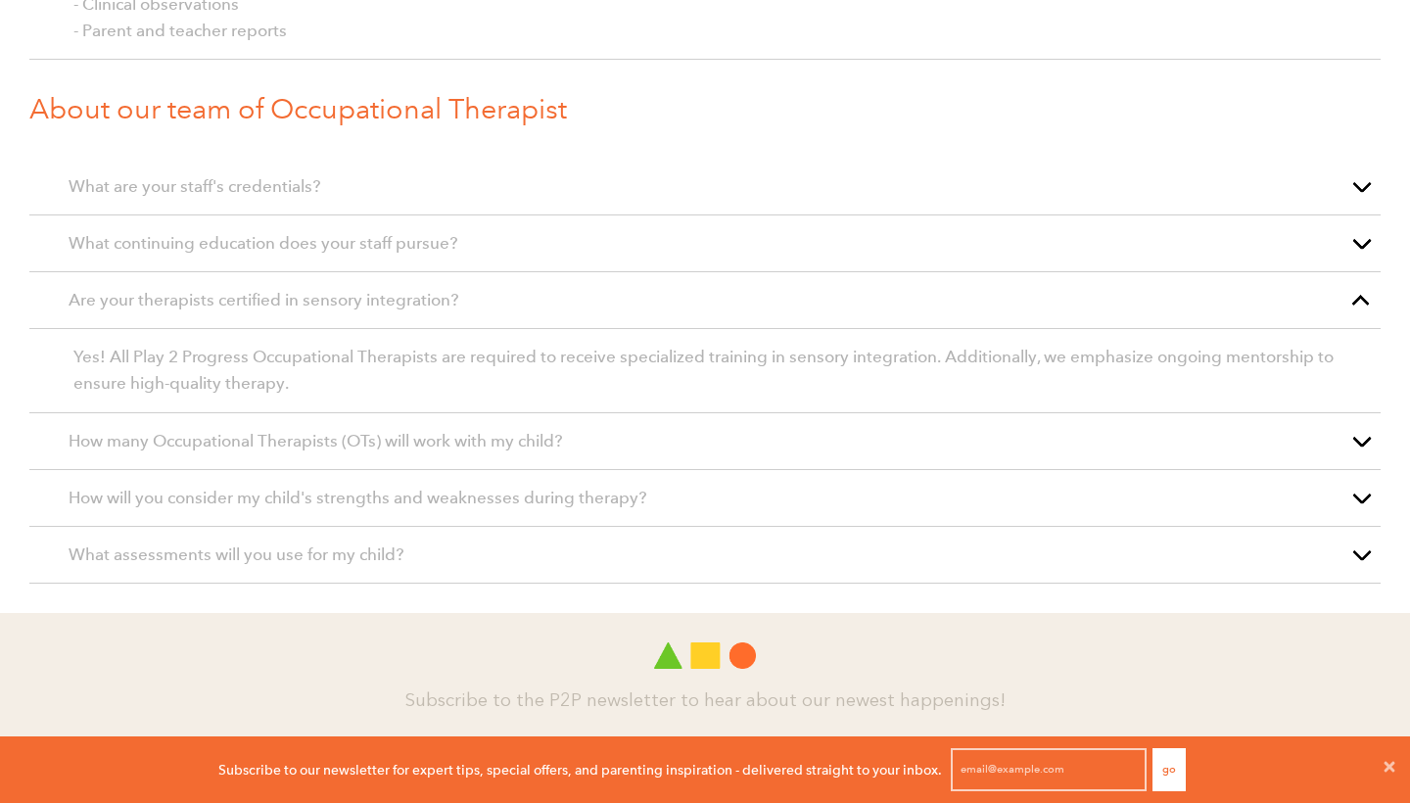
click at [548, 173] on p "What are your staff's credentials?" at bounding box center [705, 186] width 1273 height 26
